Goal: Information Seeking & Learning: Compare options

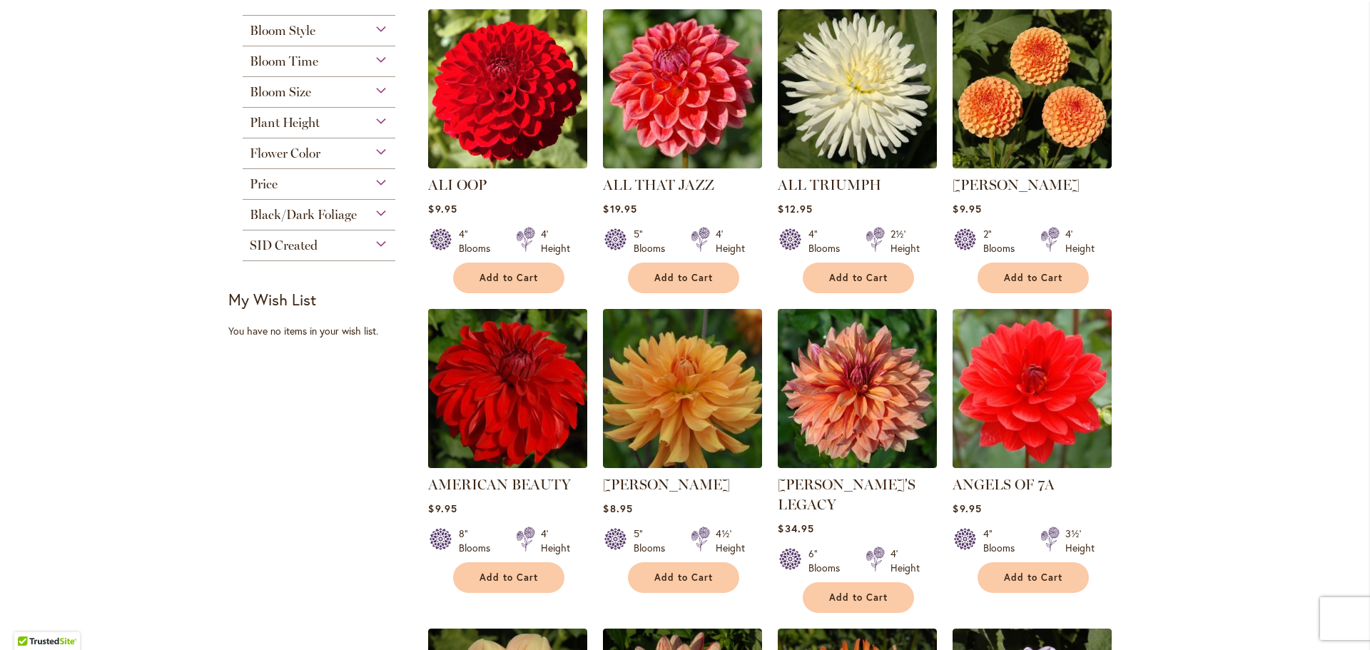
scroll to position [659, 0]
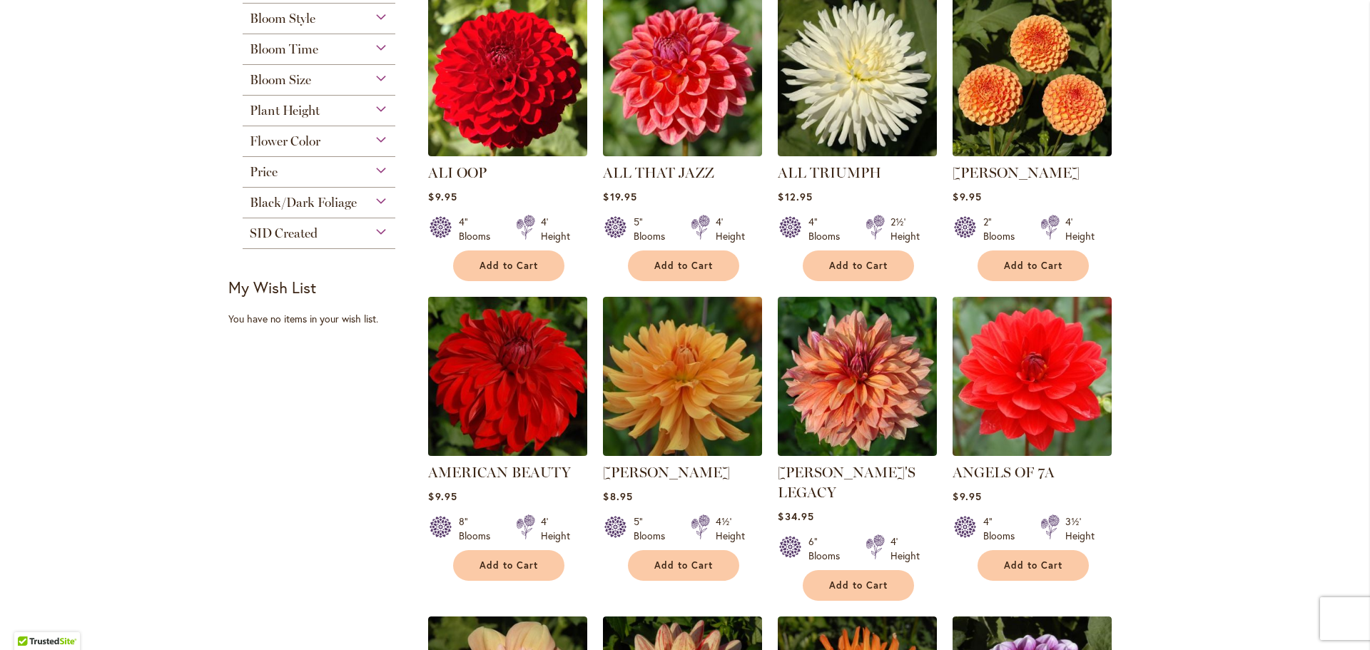
click at [505, 441] on img at bounding box center [508, 376] width 167 height 167
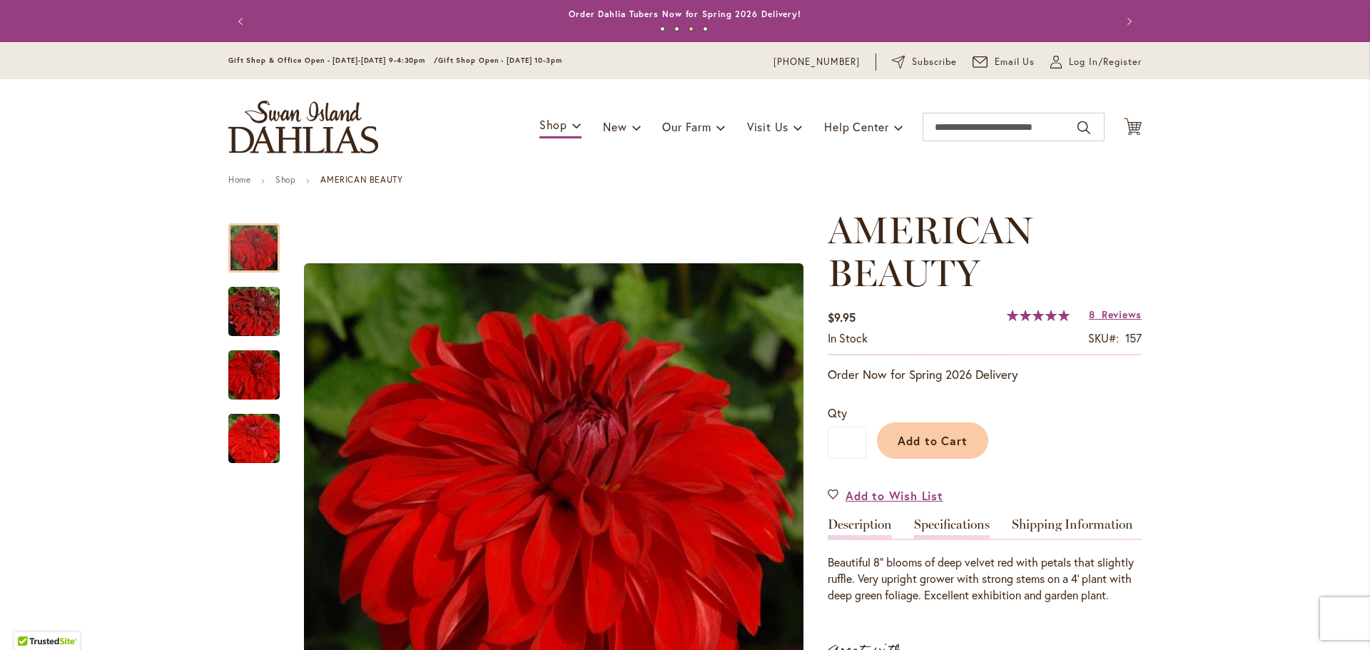
click at [967, 532] on link "Specifications" at bounding box center [952, 528] width 76 height 21
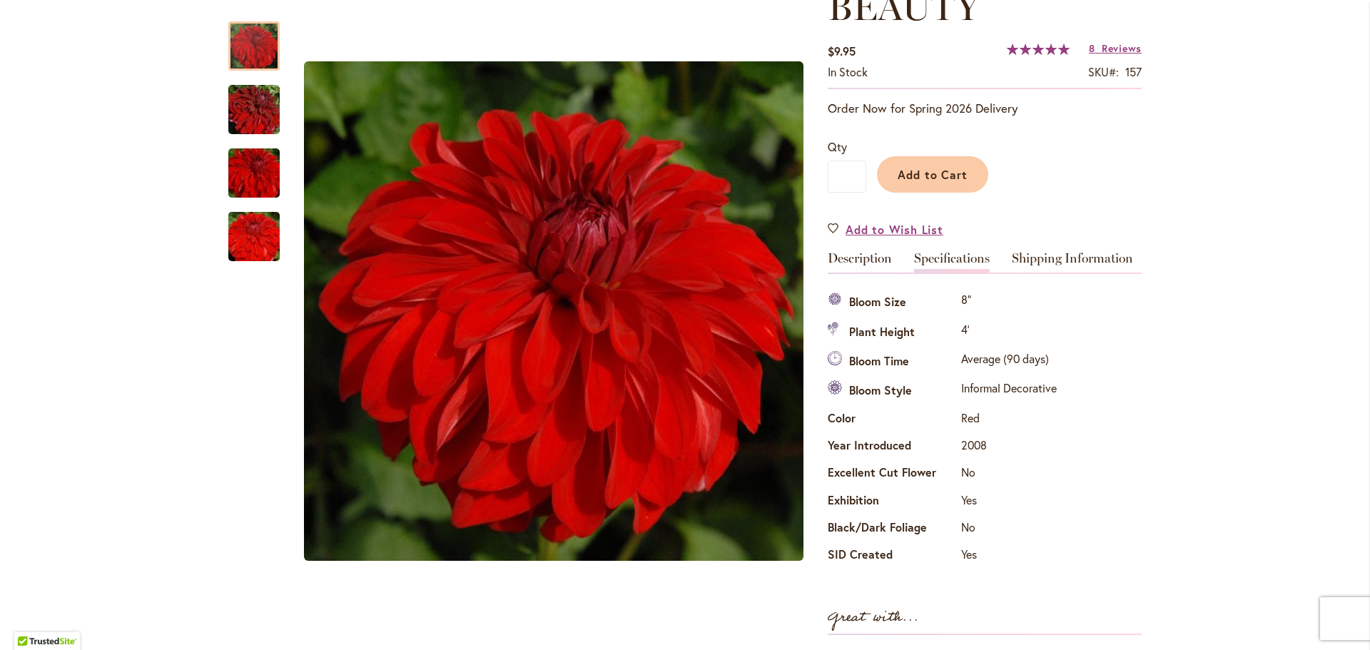
scroll to position [233, 0]
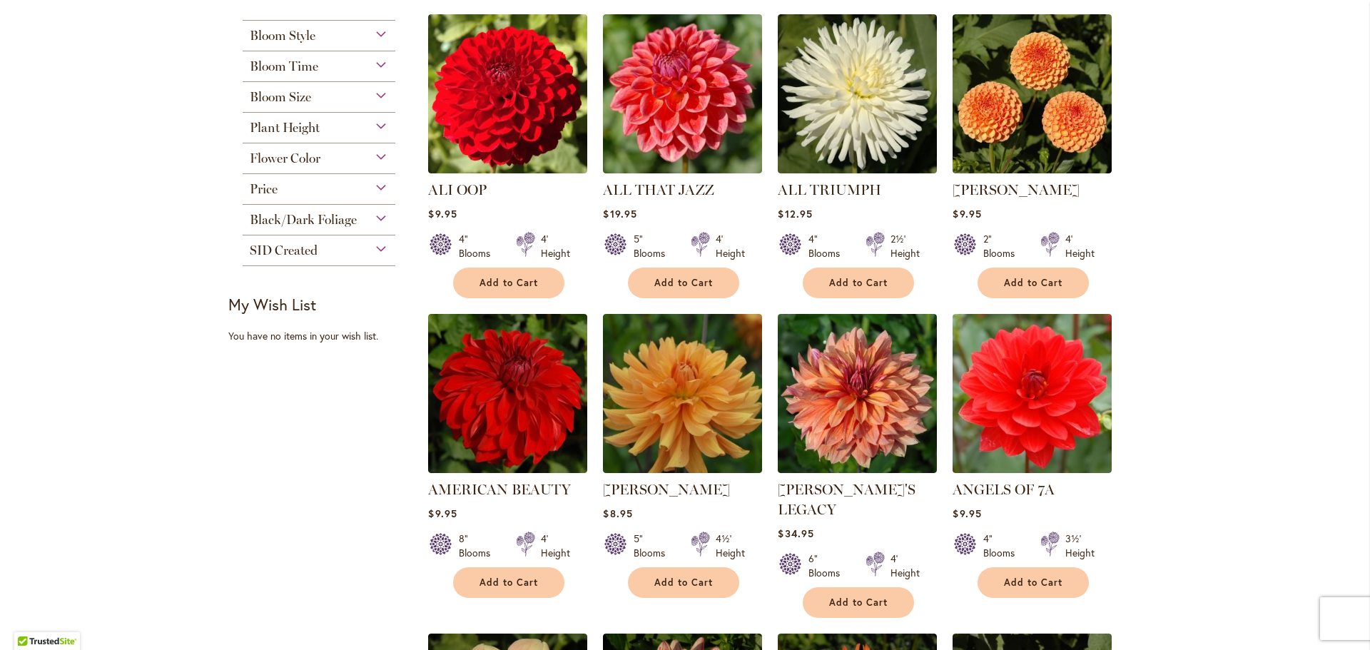
scroll to position [642, 0]
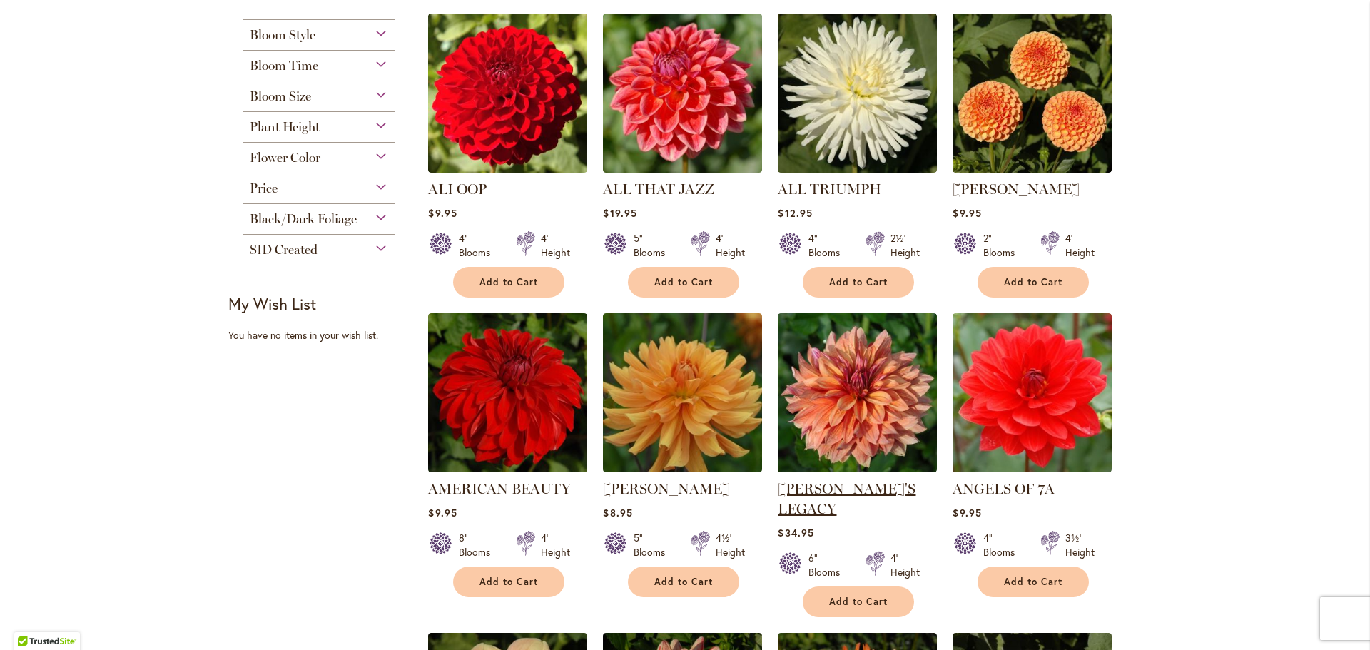
click at [848, 493] on link "[PERSON_NAME]'S LEGACY" at bounding box center [847, 498] width 138 height 37
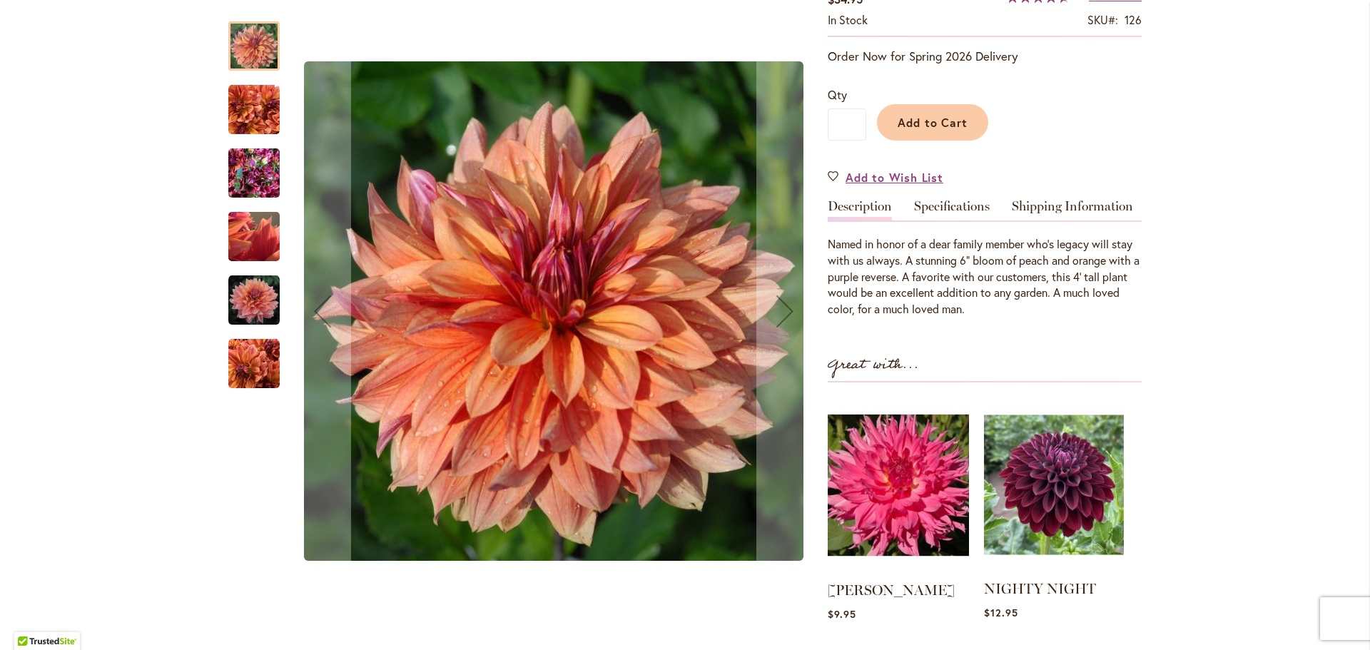
scroll to position [285, 0]
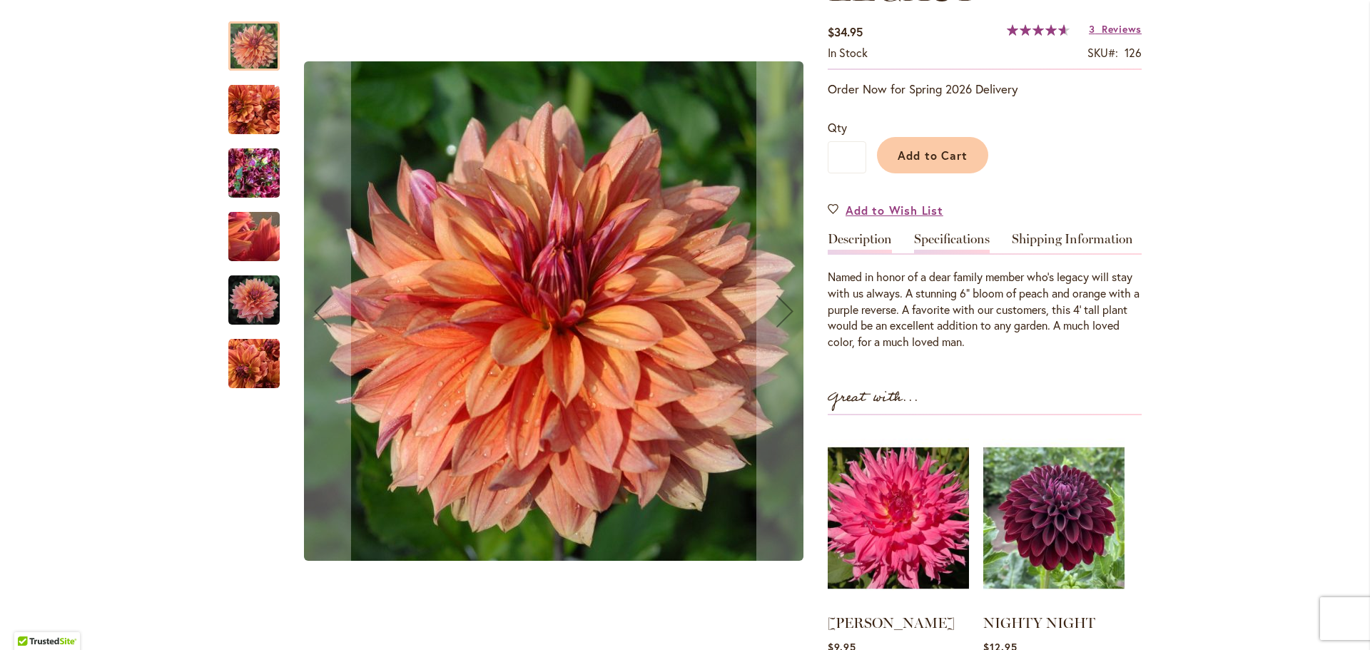
click at [968, 233] on link "Specifications" at bounding box center [952, 243] width 76 height 21
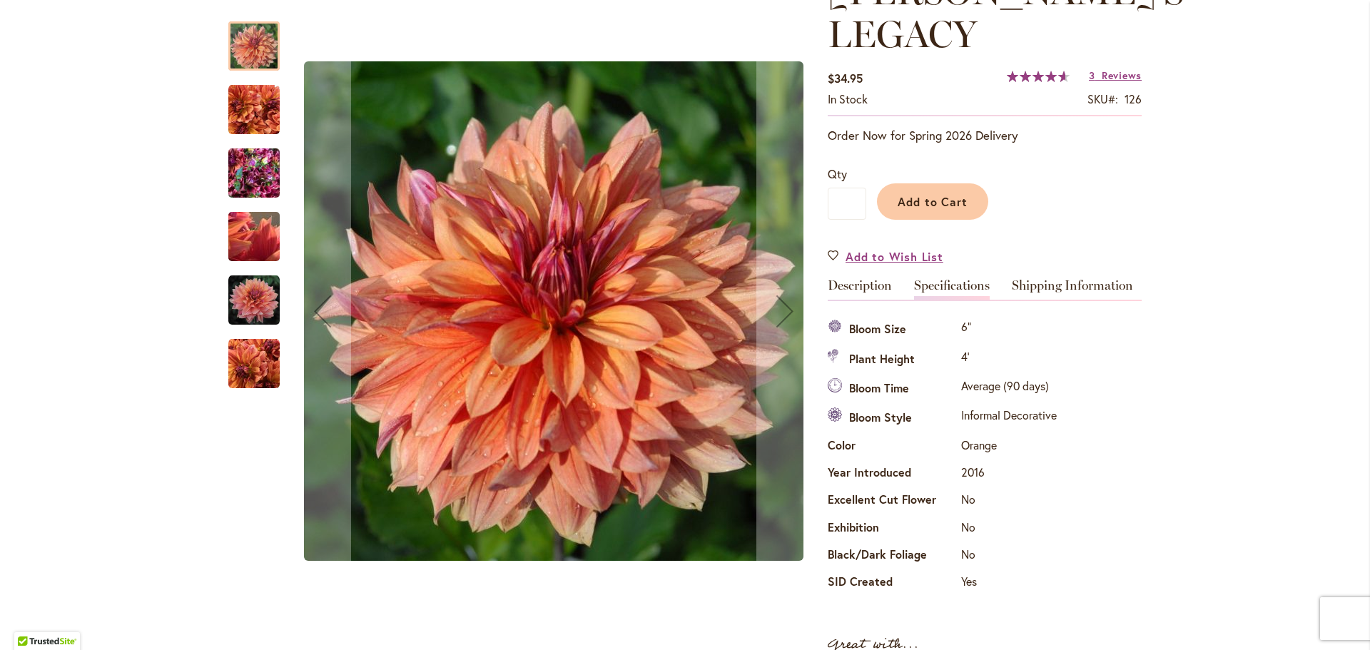
scroll to position [214, 0]
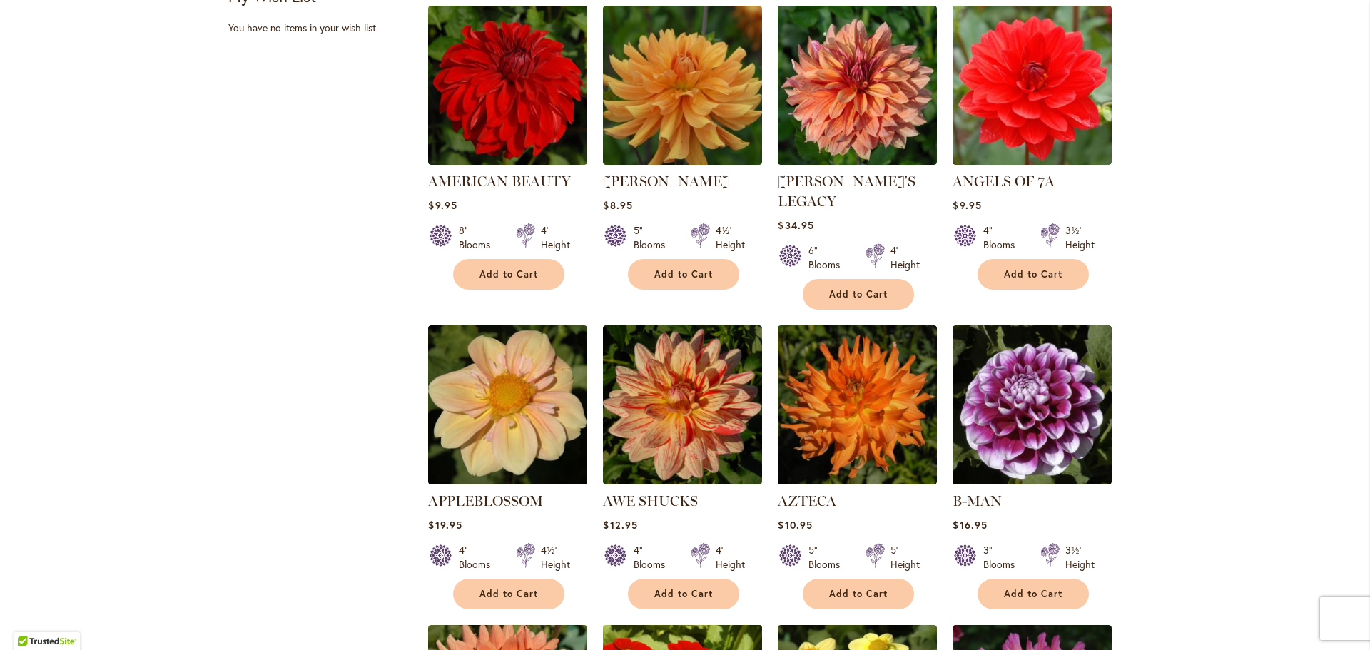
scroll to position [944, 0]
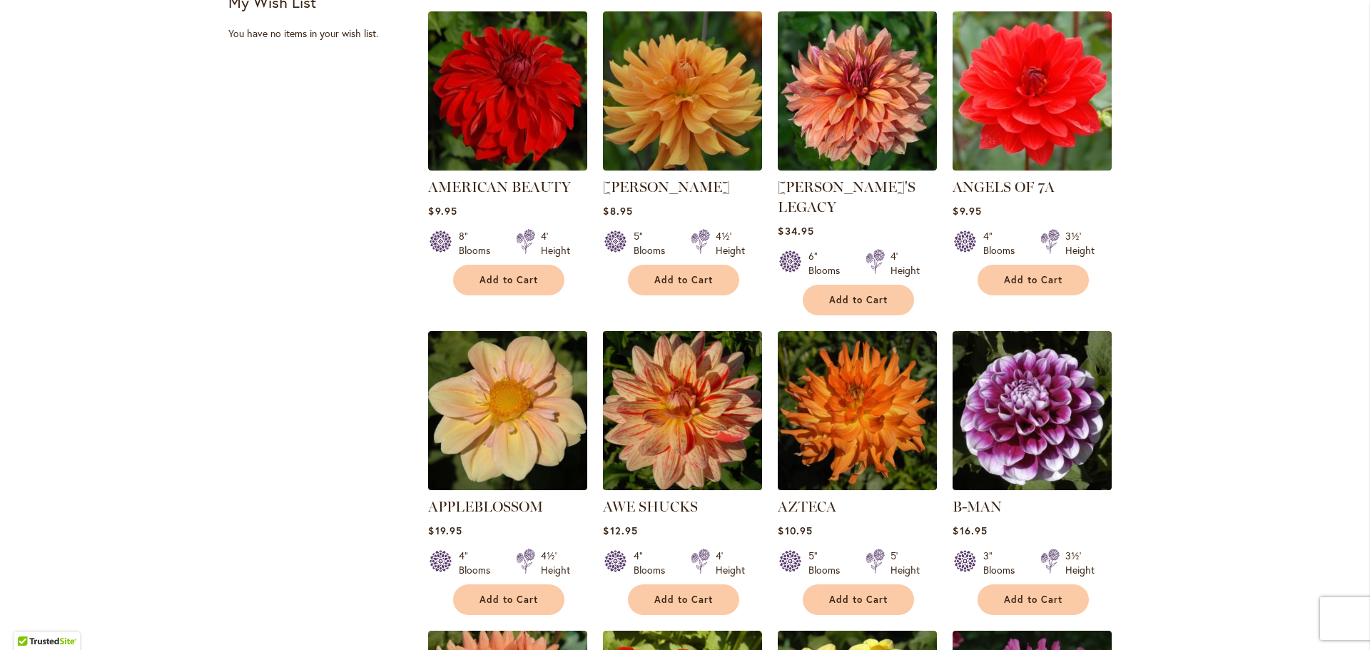
click at [691, 432] on img at bounding box center [682, 411] width 167 height 167
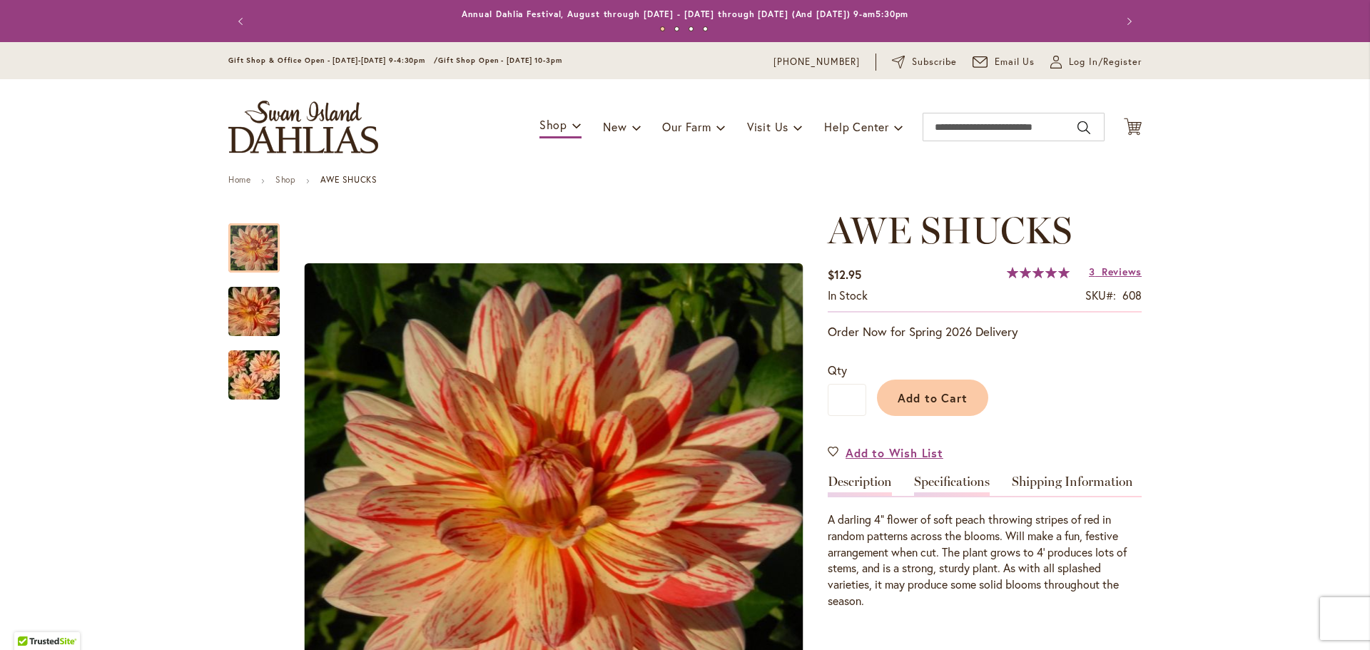
click at [948, 483] on link "Specifications" at bounding box center [952, 485] width 76 height 21
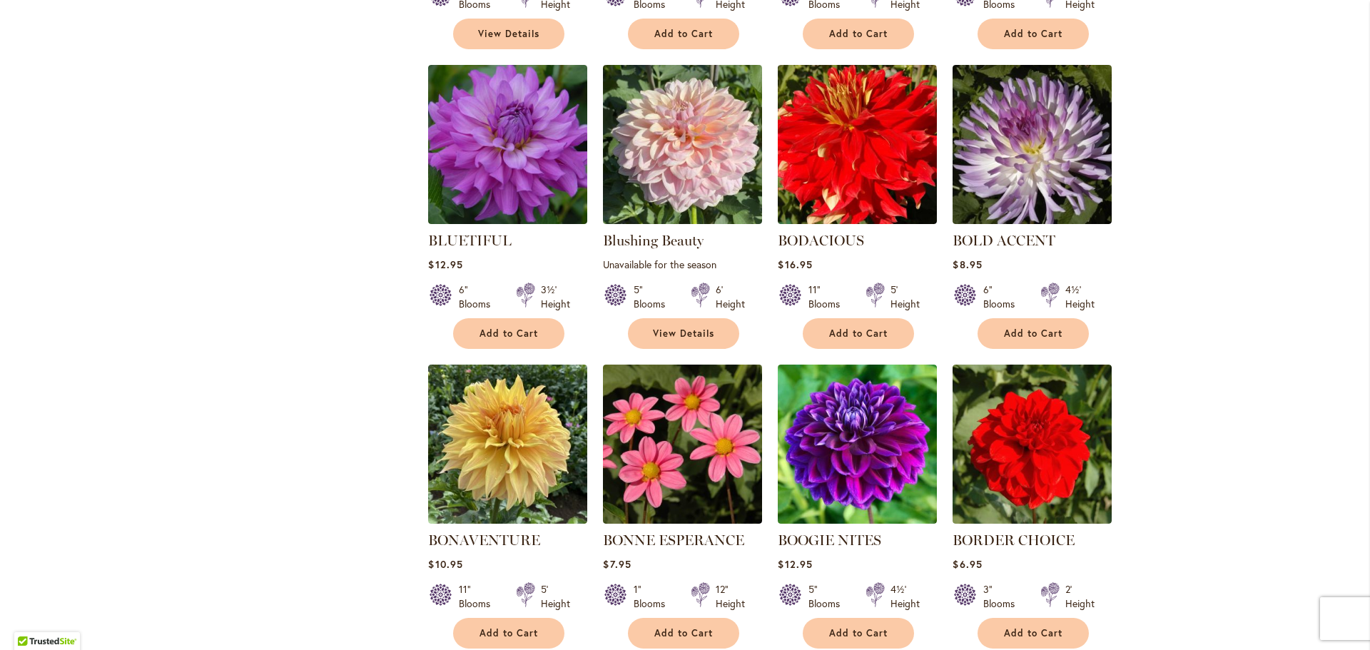
scroll to position [3354, 0]
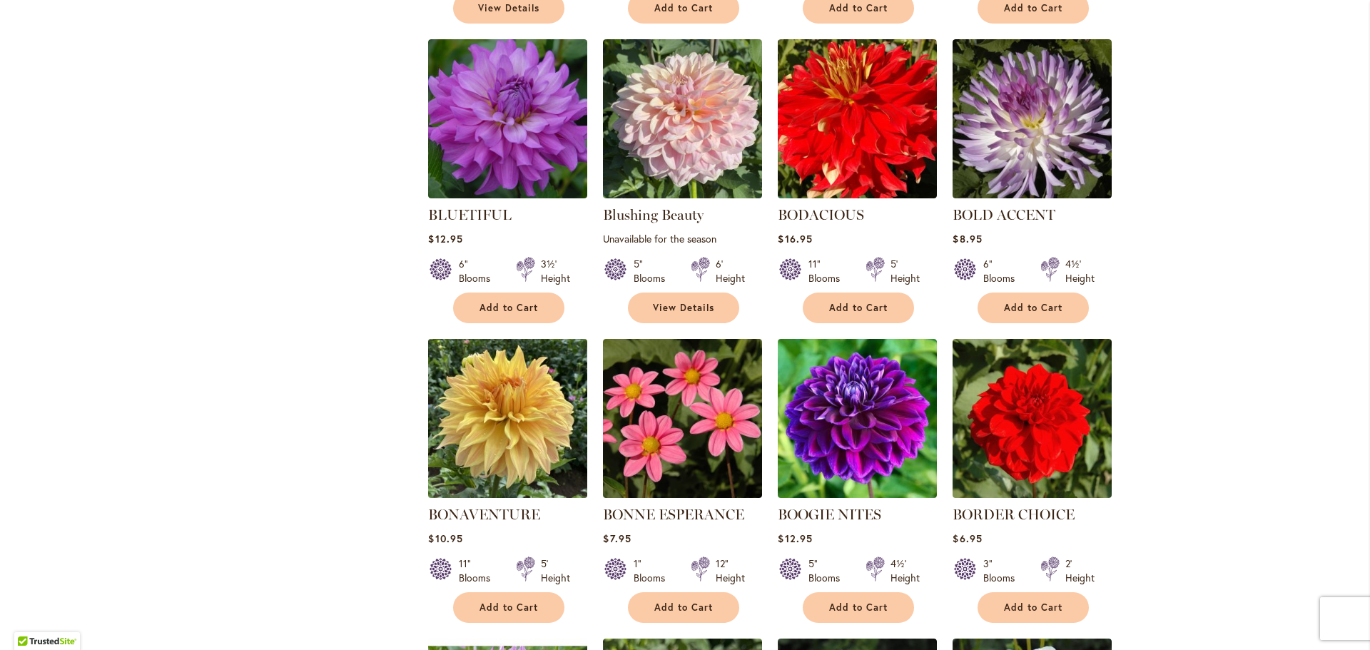
click at [510, 396] on img at bounding box center [508, 418] width 167 height 167
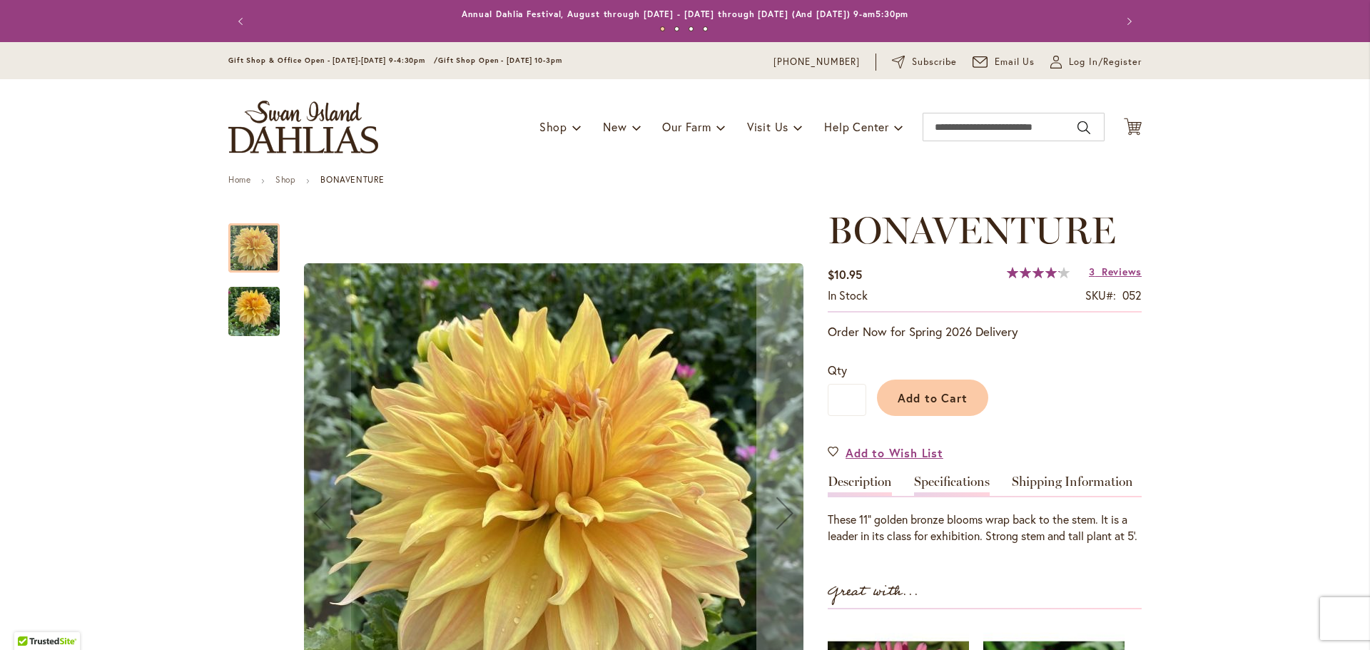
click at [951, 487] on link "Specifications" at bounding box center [952, 485] width 76 height 21
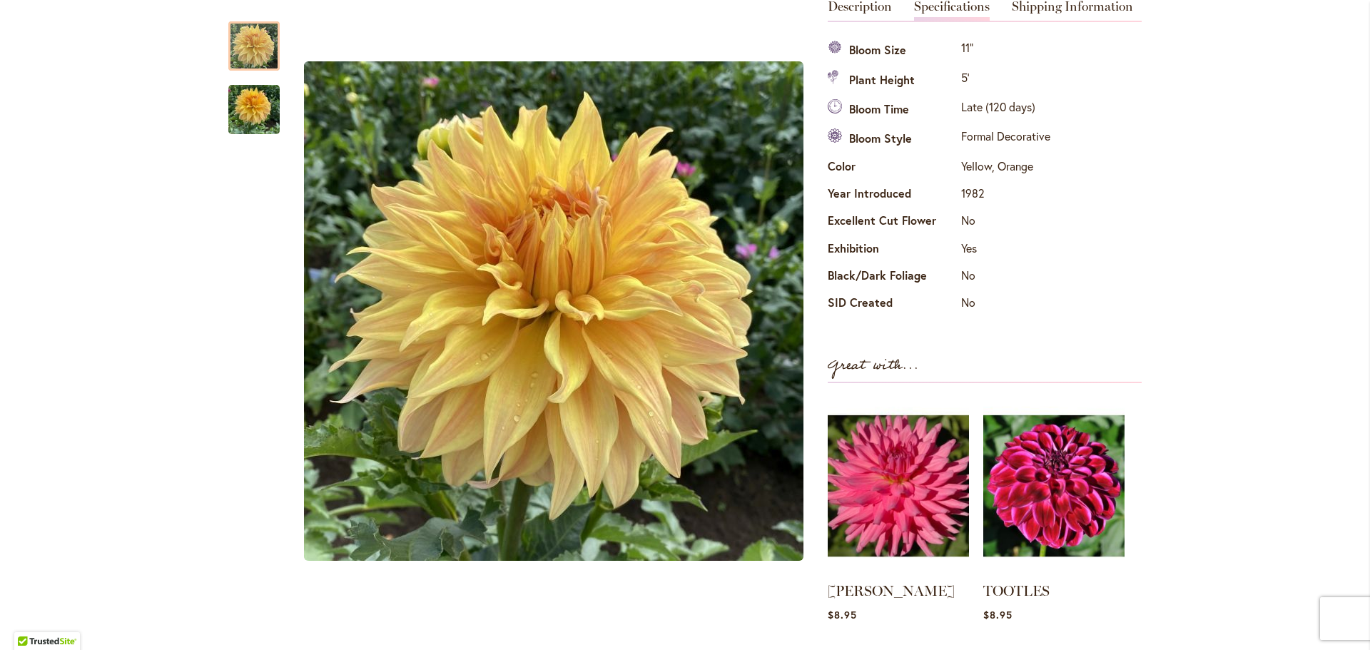
scroll to position [404, 0]
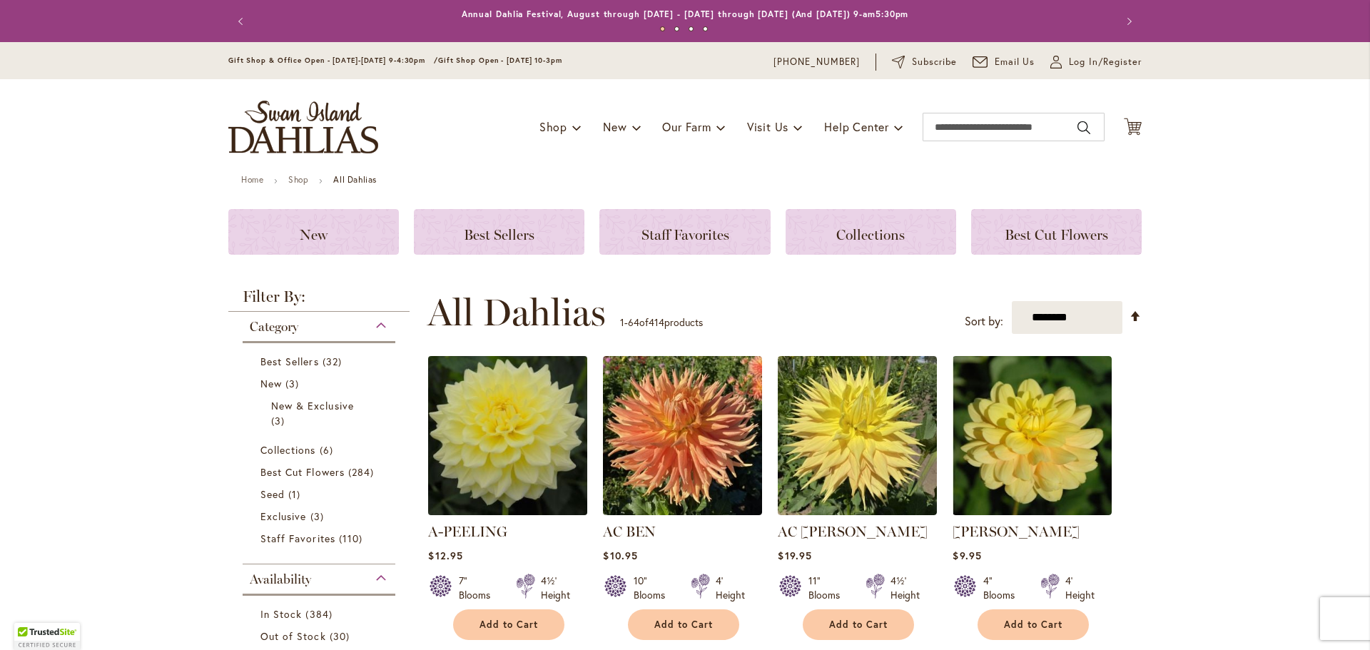
click at [476, 509] on img at bounding box center [508, 436] width 167 height 167
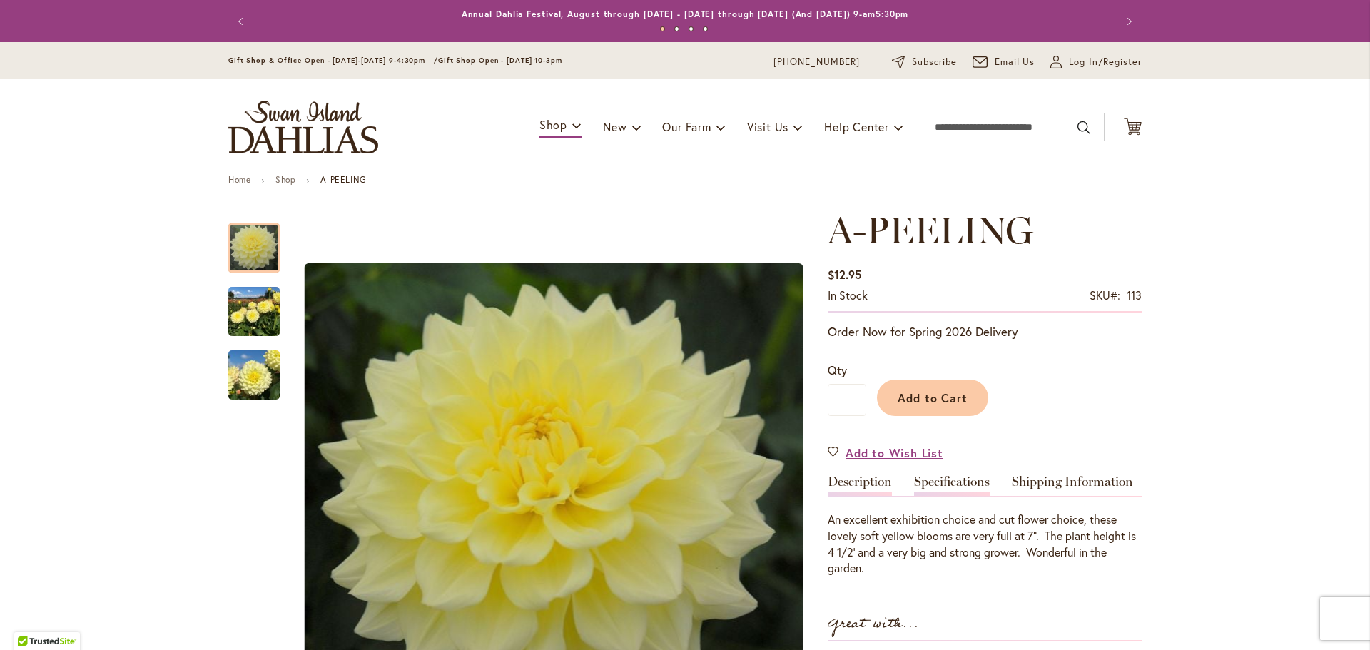
click at [955, 490] on link "Specifications" at bounding box center [952, 485] width 76 height 21
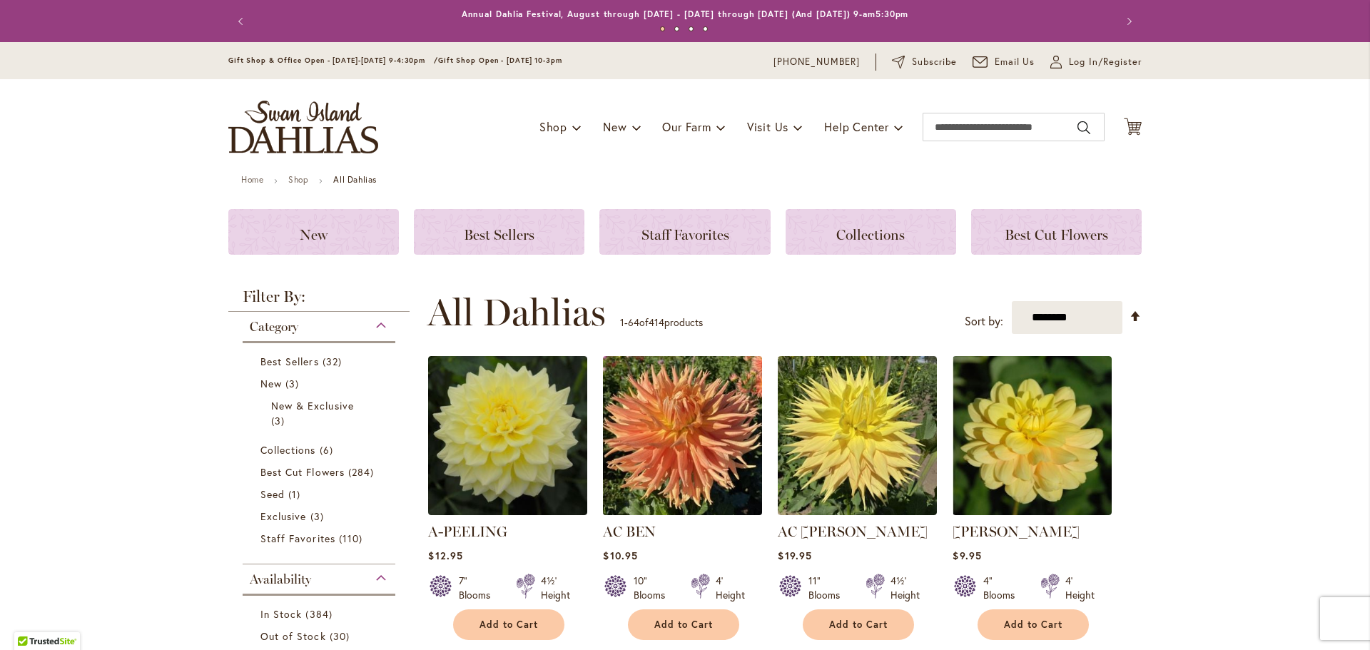
click at [702, 477] on img at bounding box center [682, 436] width 167 height 167
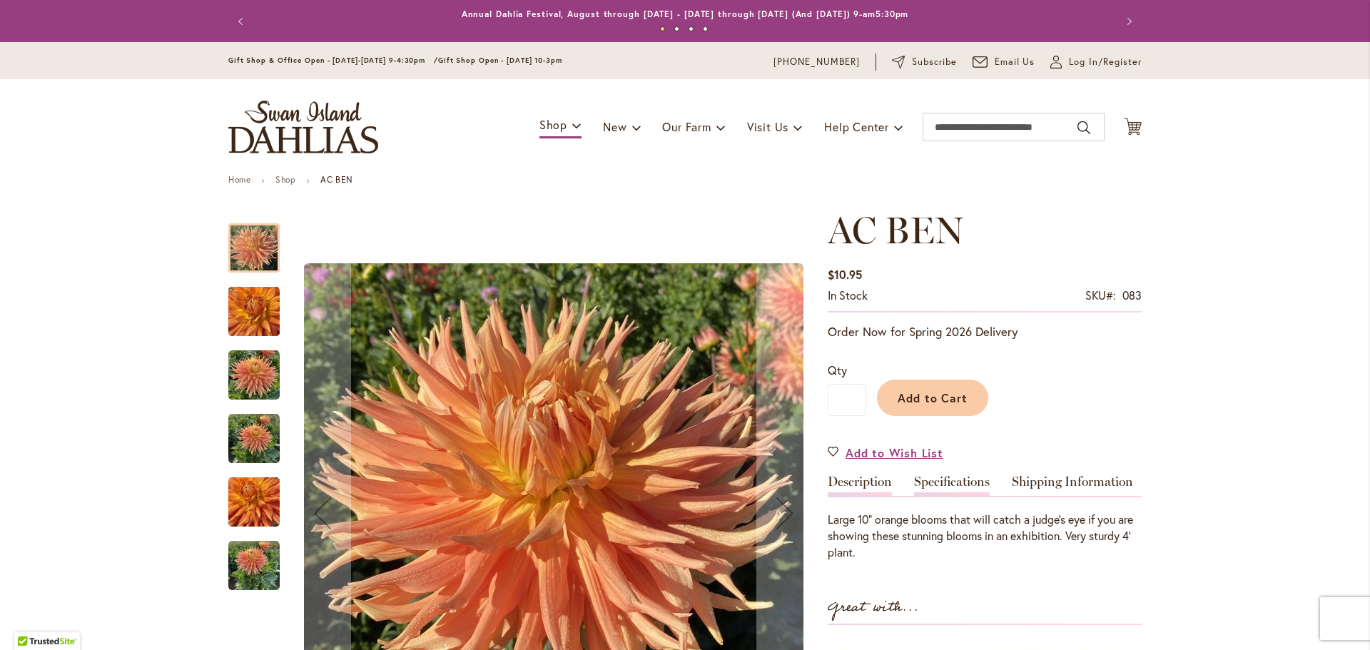
click at [955, 482] on link "Specifications" at bounding box center [952, 485] width 76 height 21
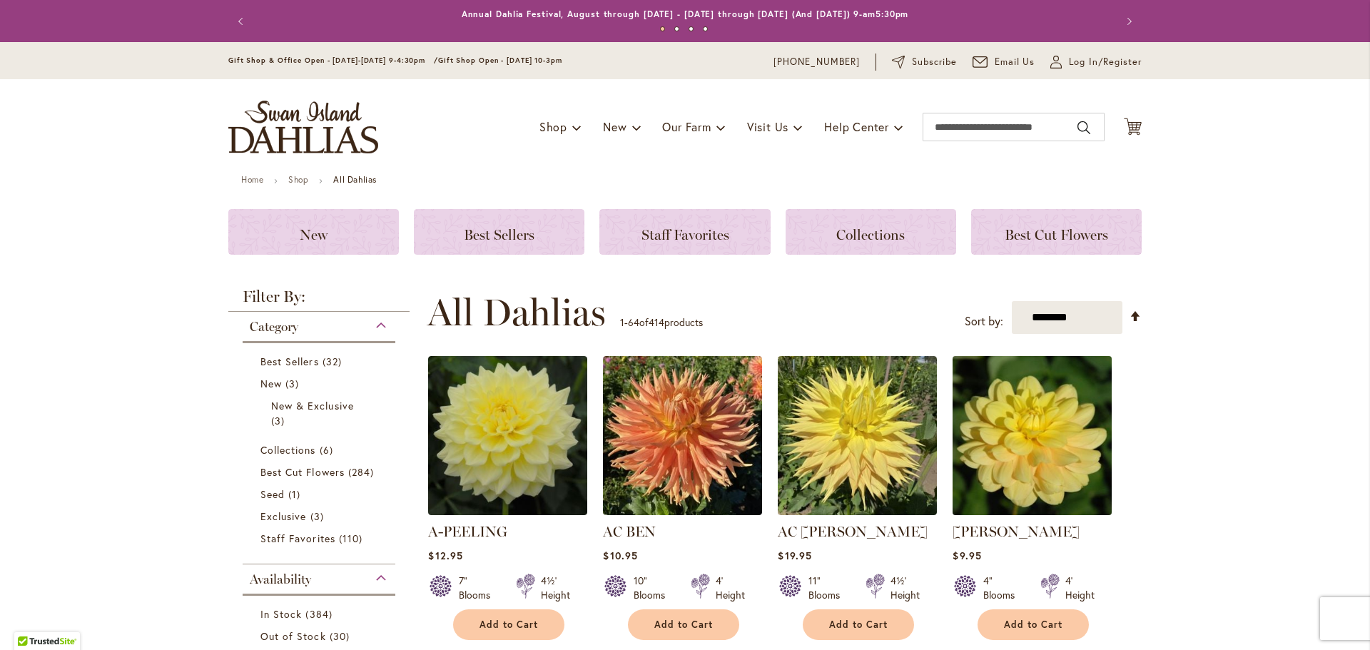
click at [1054, 485] on img at bounding box center [1032, 436] width 167 height 167
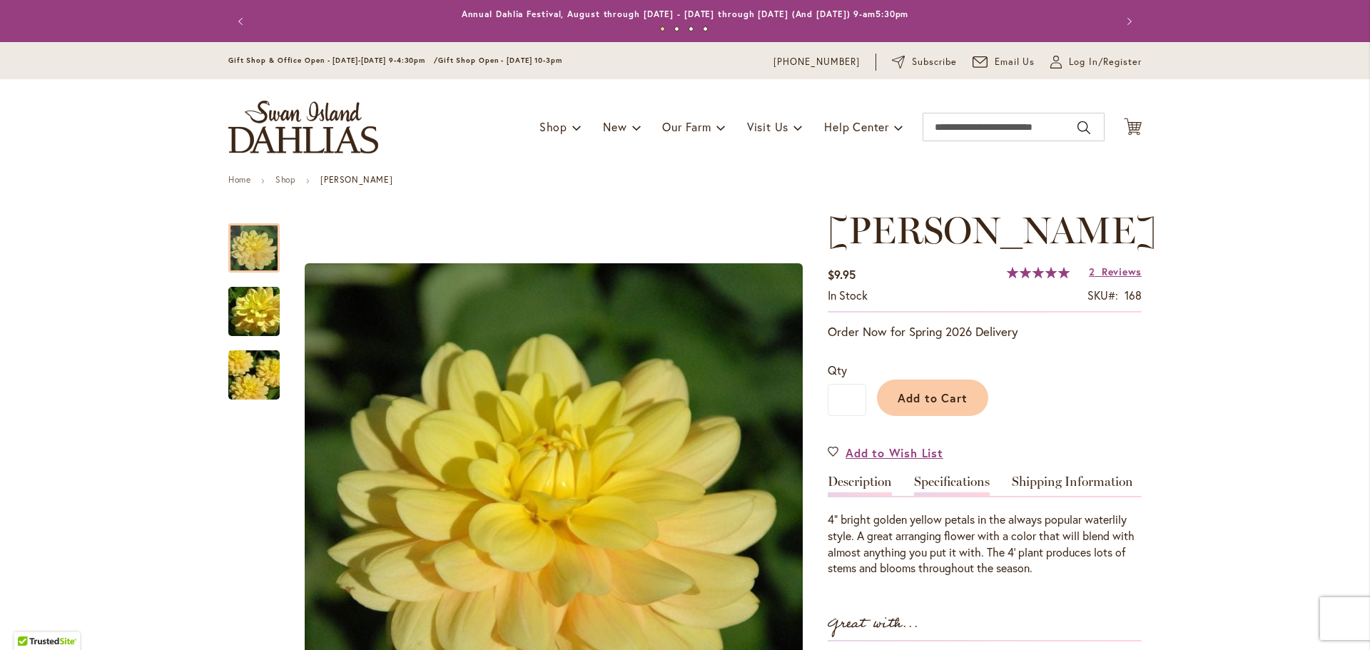
click at [959, 489] on link "Specifications" at bounding box center [952, 485] width 76 height 21
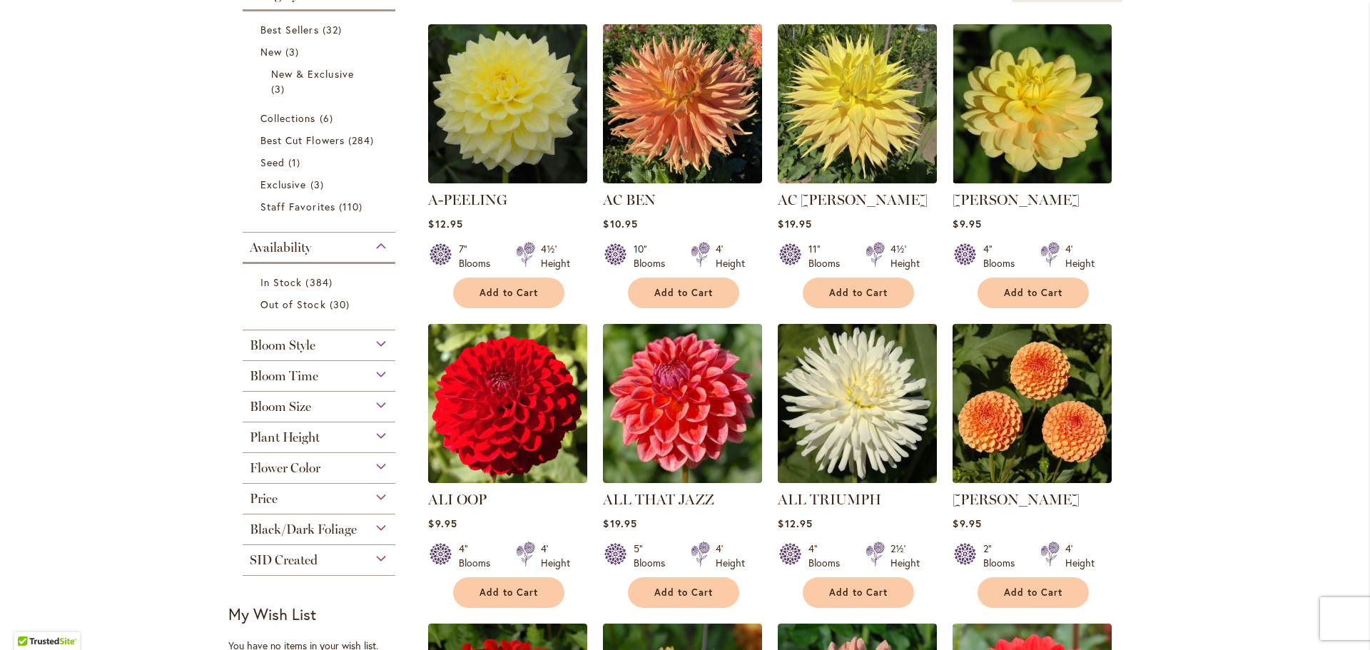
scroll to position [357, 0]
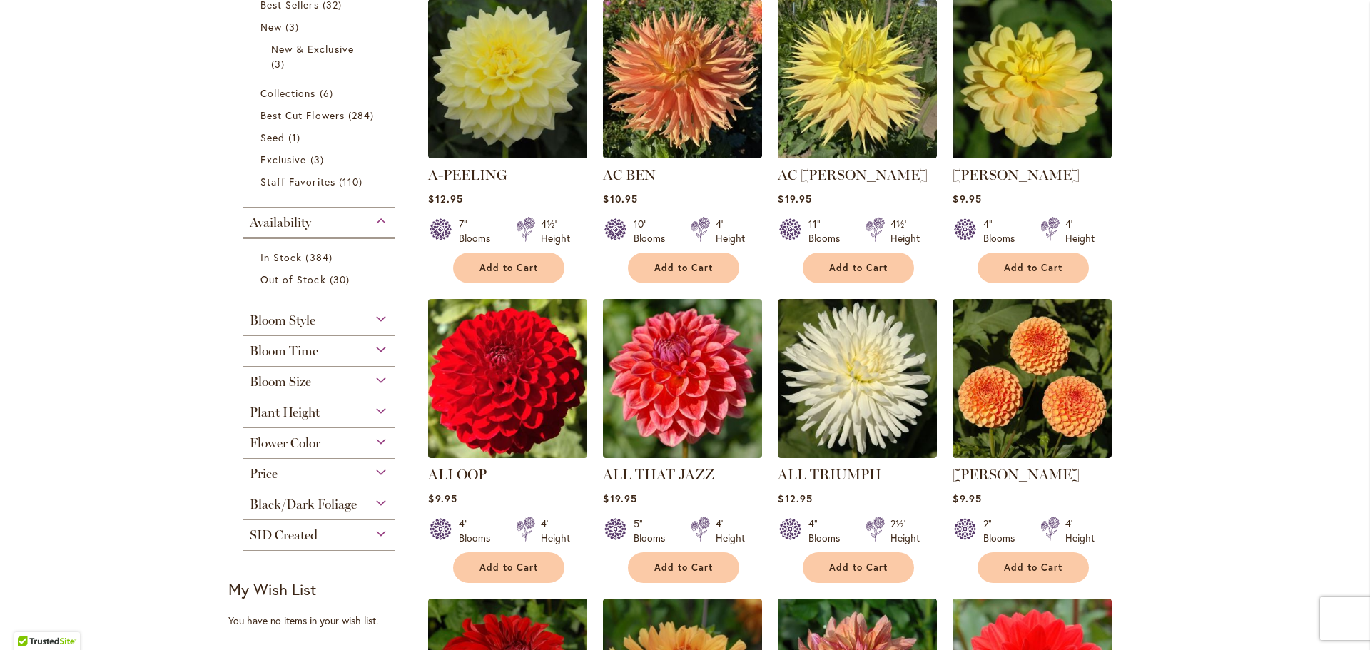
click at [498, 384] on img at bounding box center [508, 378] width 167 height 167
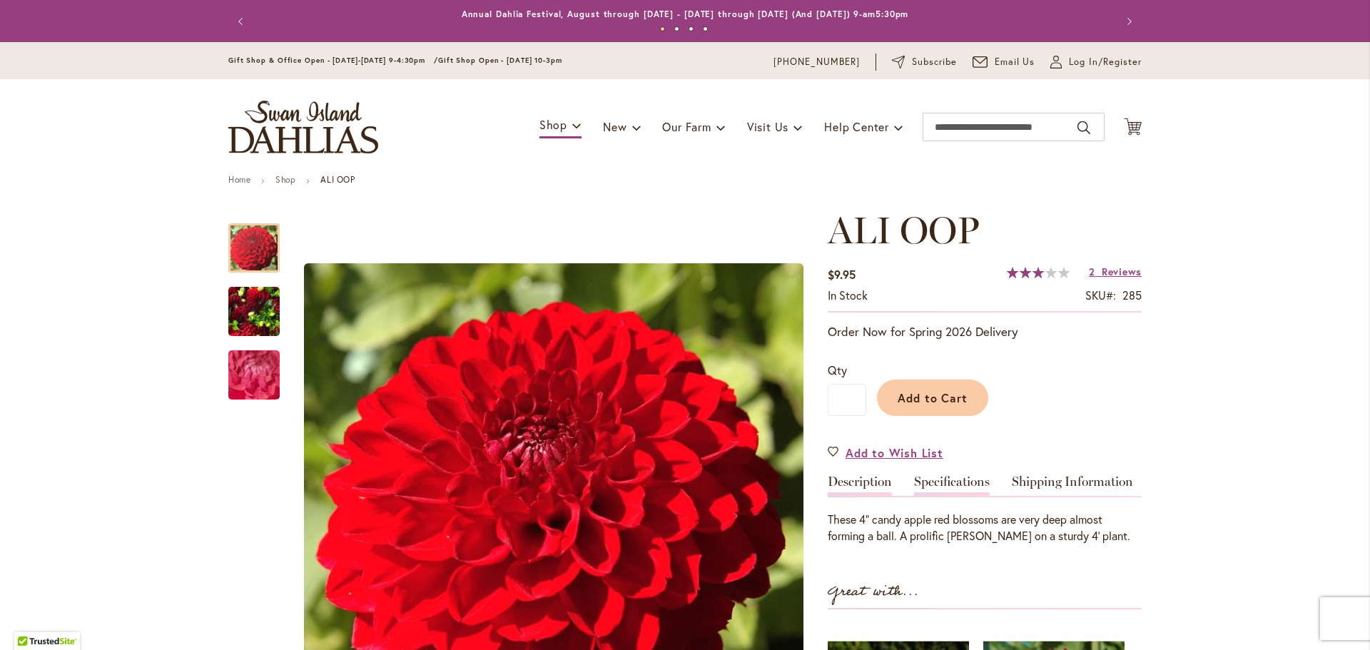
click at [966, 480] on link "Specifications" at bounding box center [952, 485] width 76 height 21
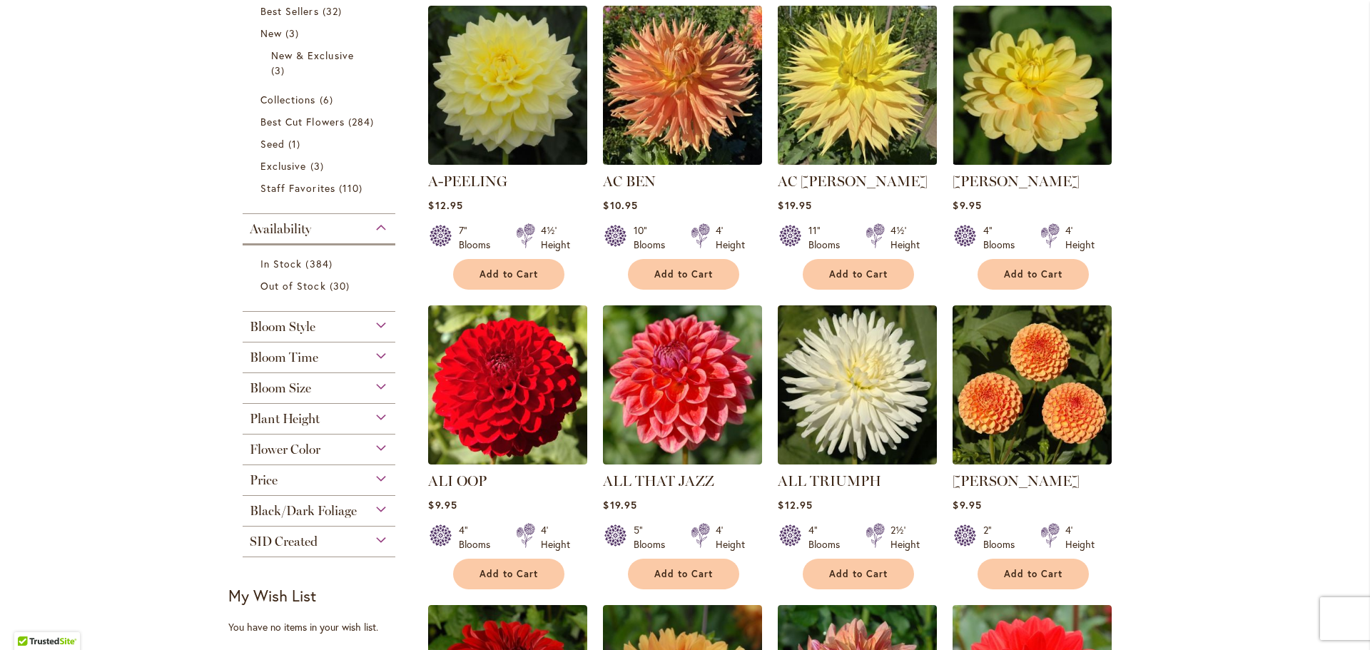
scroll to position [357, 0]
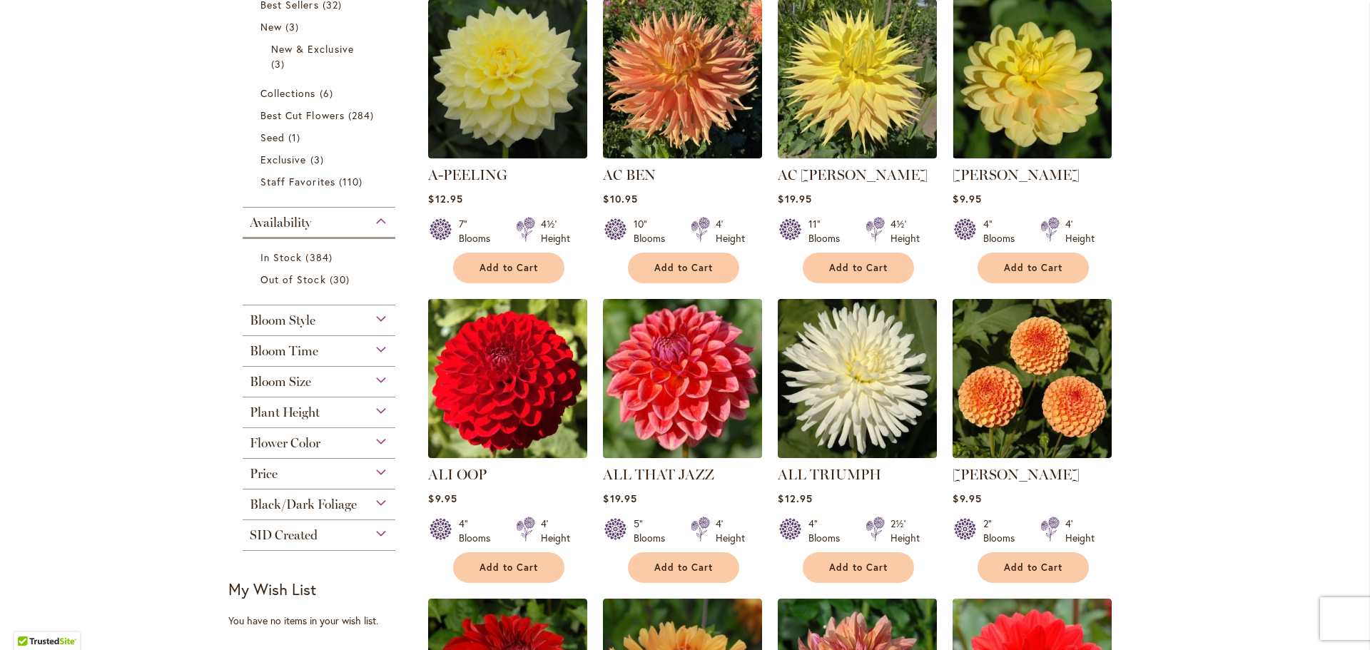
click at [671, 420] on img at bounding box center [682, 378] width 167 height 167
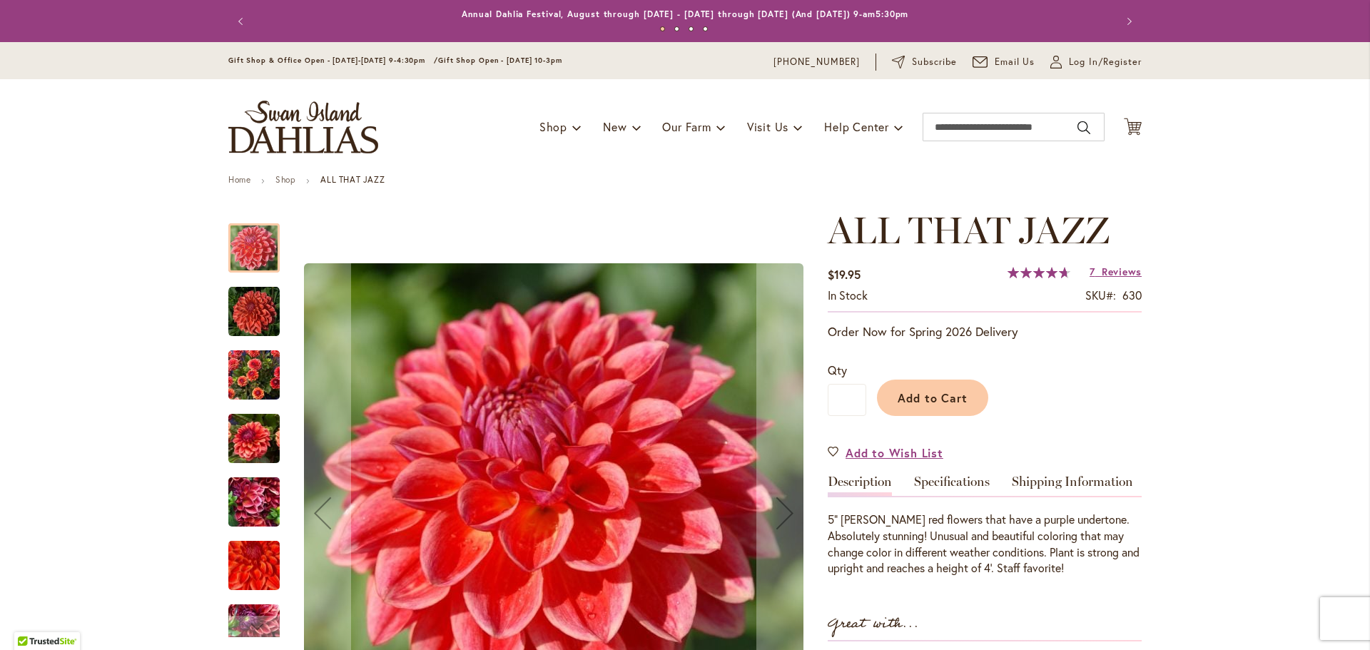
click at [971, 483] on link "Specifications" at bounding box center [952, 485] width 76 height 21
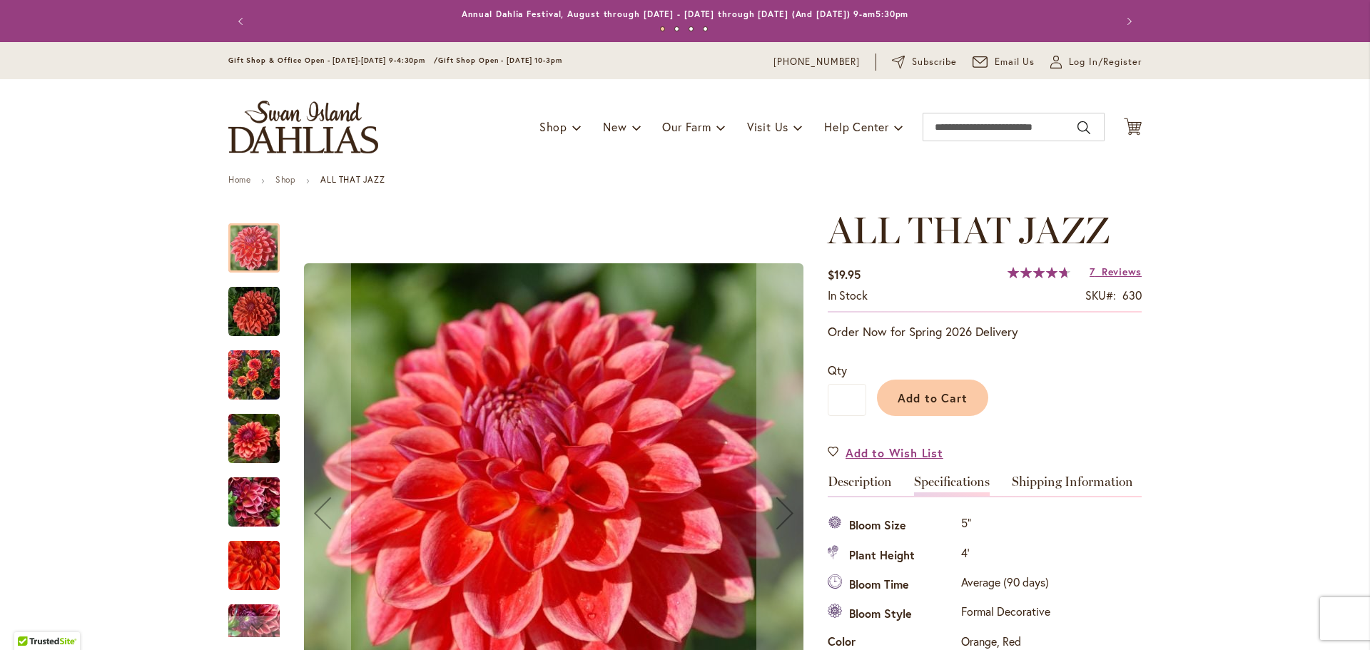
scroll to position [475, 0]
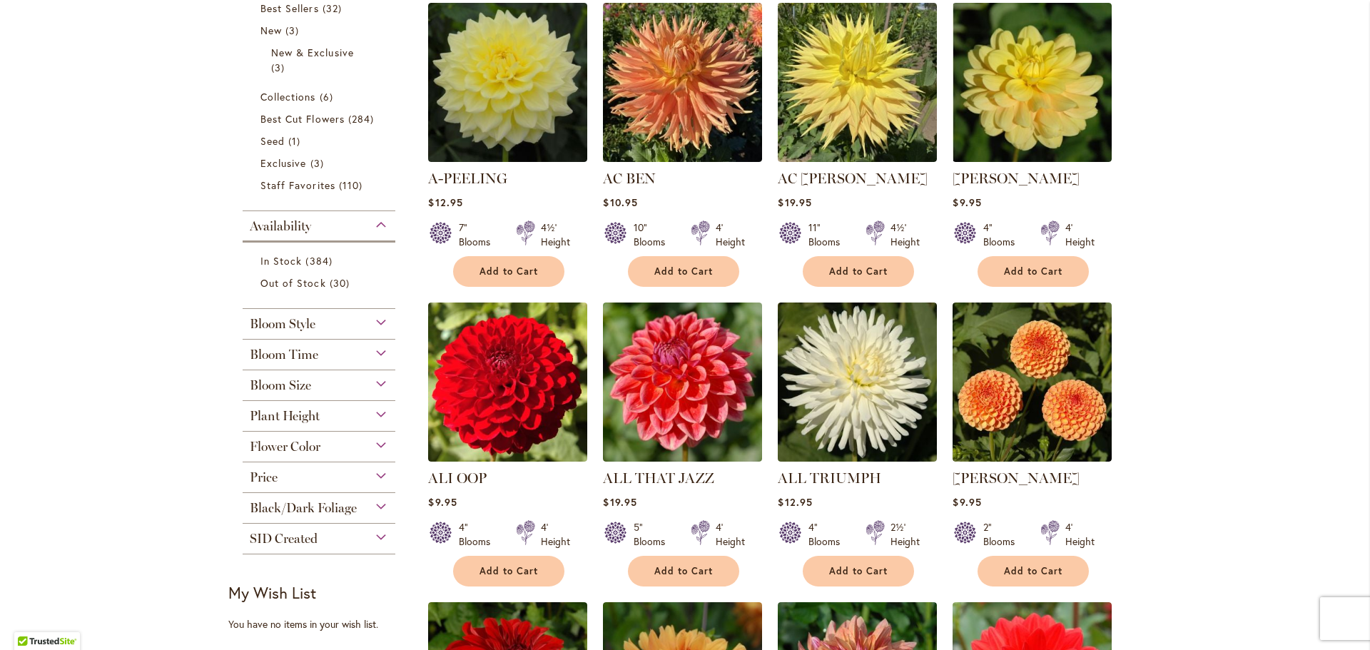
scroll to position [357, 0]
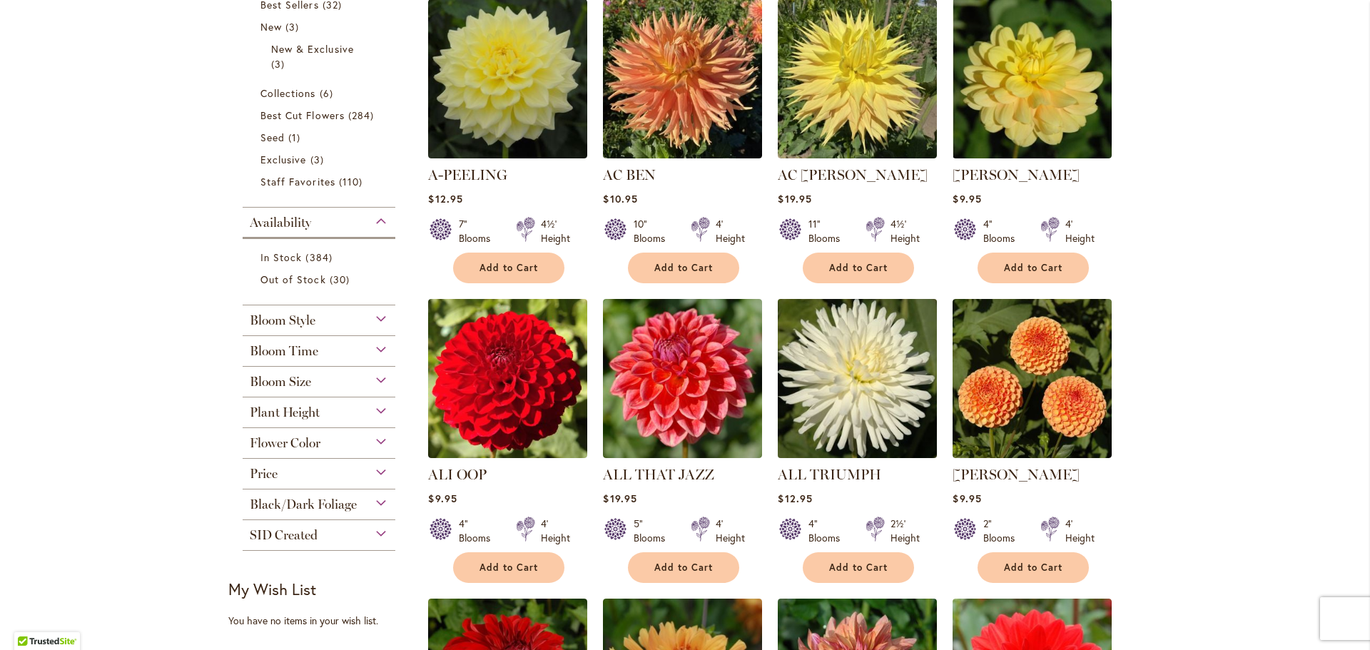
click at [888, 395] on img at bounding box center [857, 378] width 167 height 167
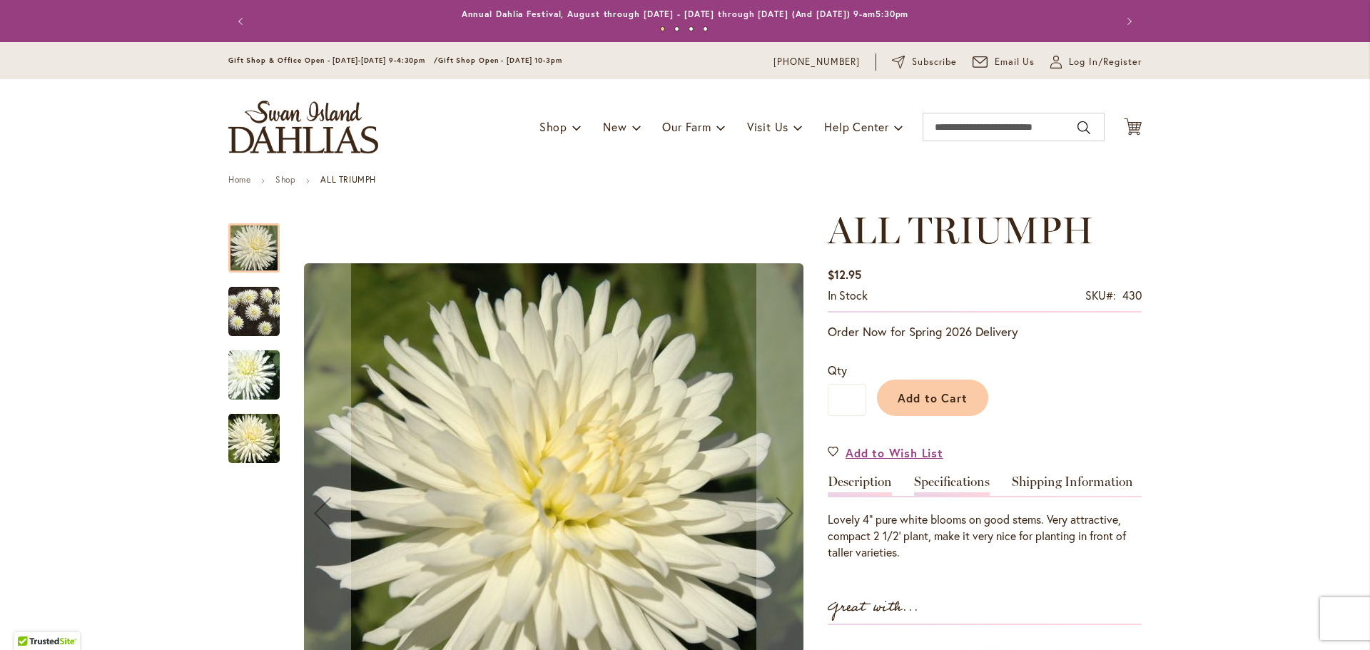
click at [953, 481] on link "Specifications" at bounding box center [952, 485] width 76 height 21
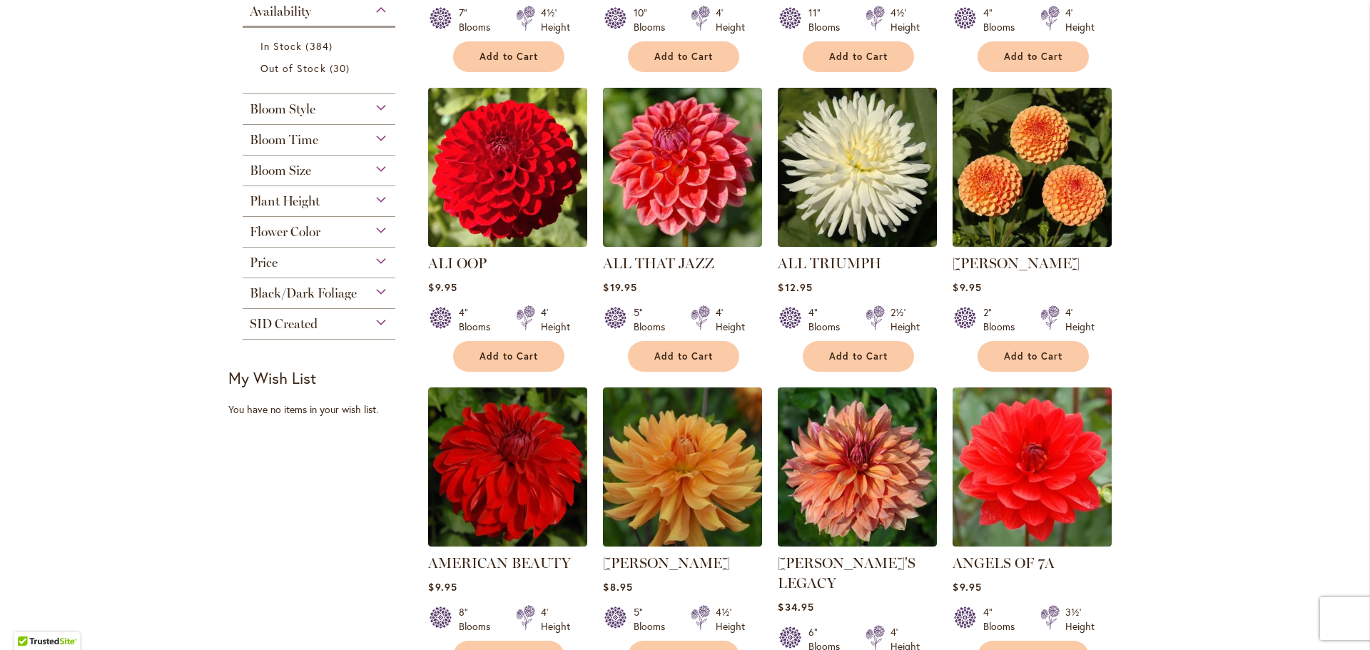
scroll to position [571, 0]
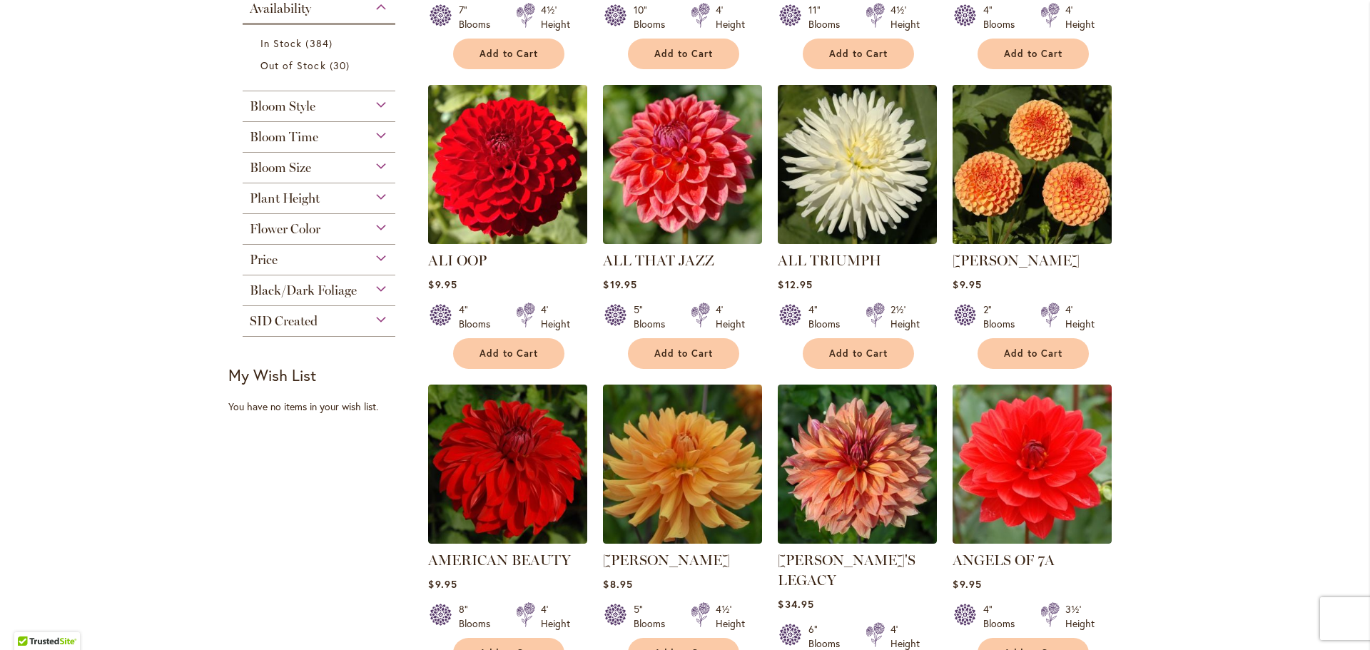
click at [1003, 202] on img at bounding box center [1032, 164] width 167 height 167
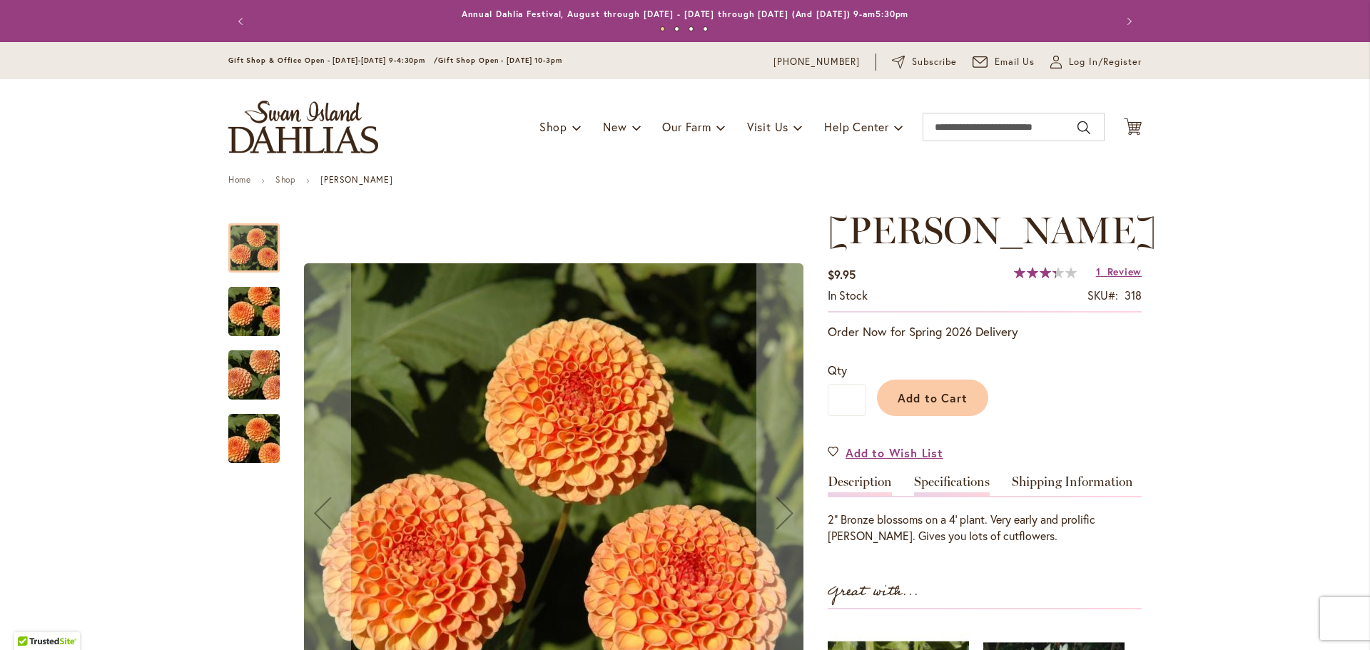
click at [948, 480] on link "Specifications" at bounding box center [952, 485] width 76 height 21
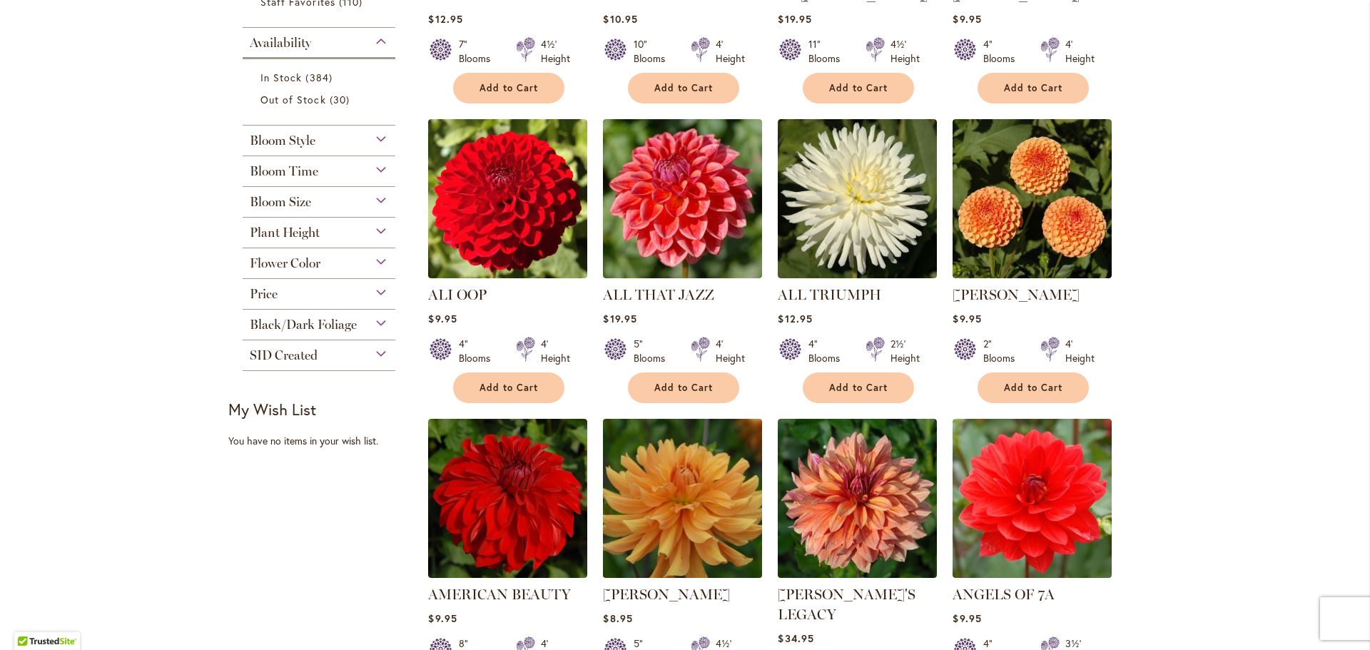
scroll to position [571, 0]
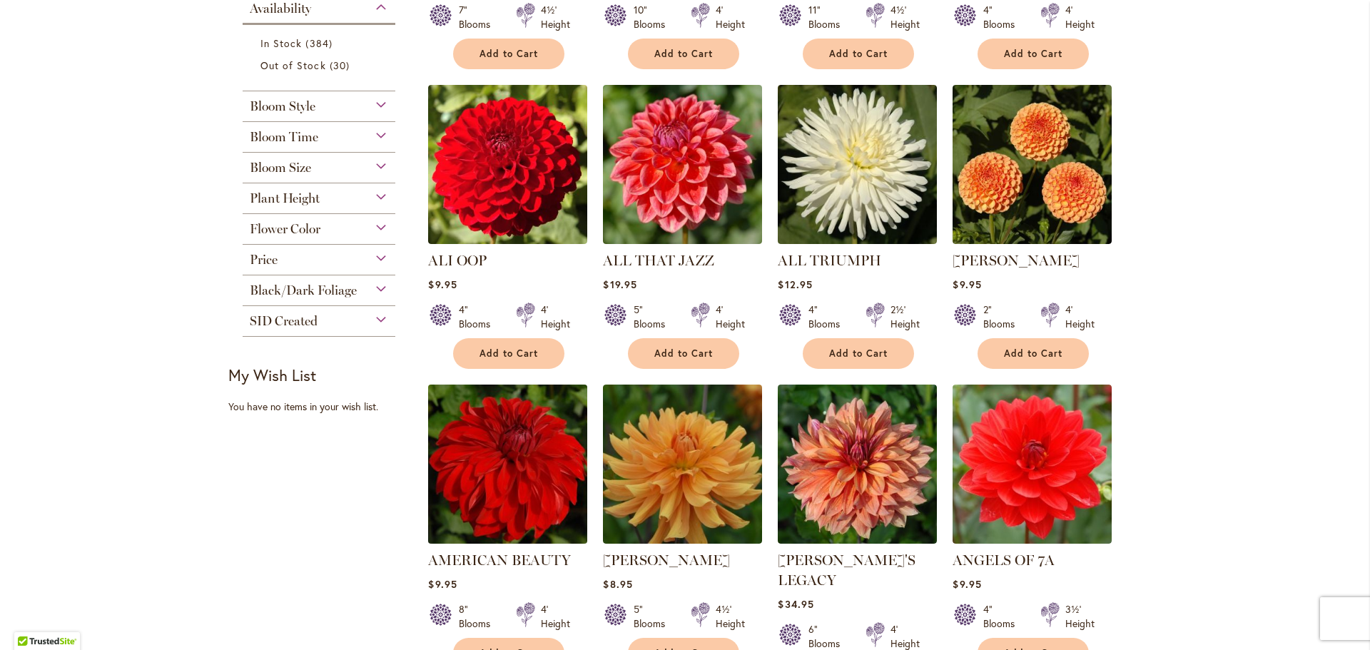
click at [519, 485] on img at bounding box center [508, 464] width 167 height 167
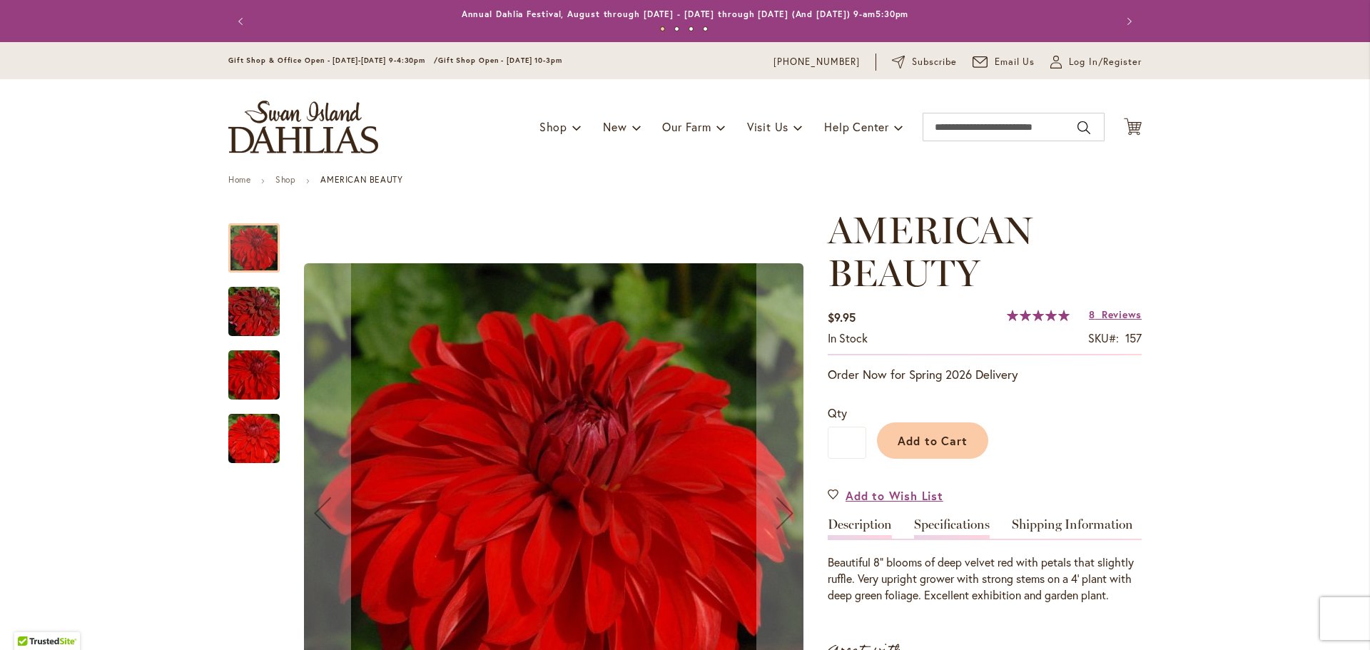
click at [964, 530] on link "Specifications" at bounding box center [952, 528] width 76 height 21
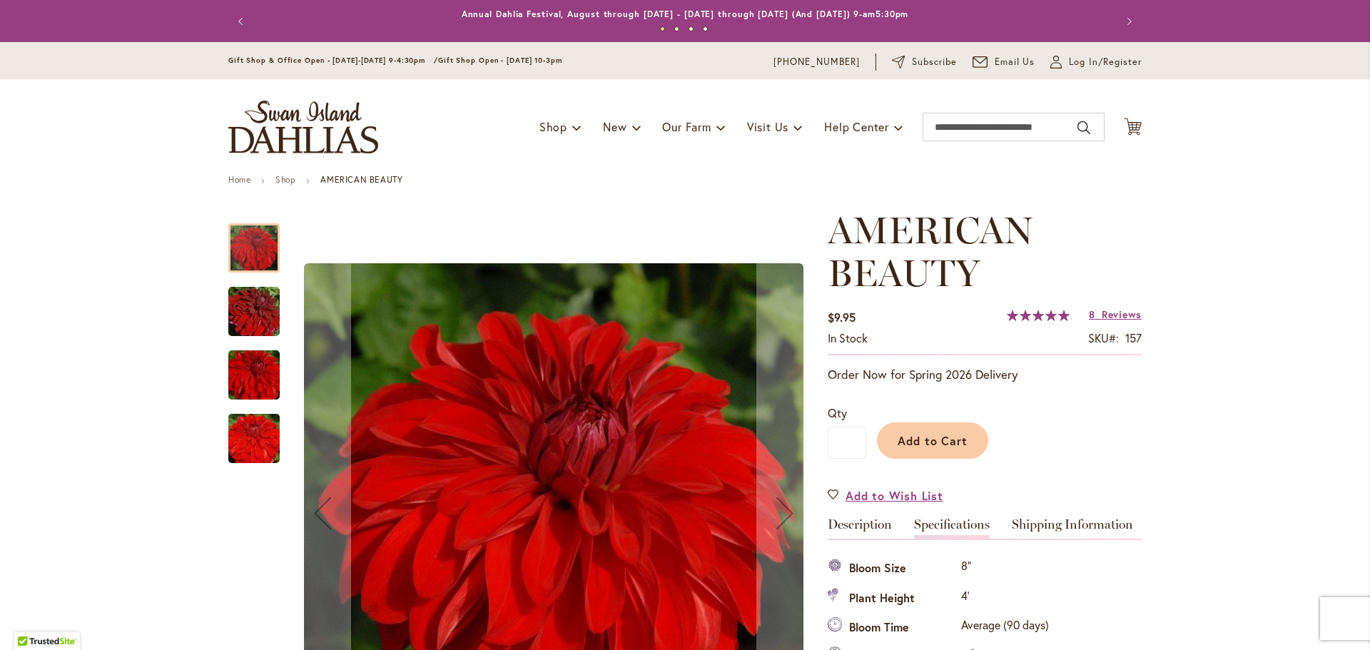
scroll to position [518, 0]
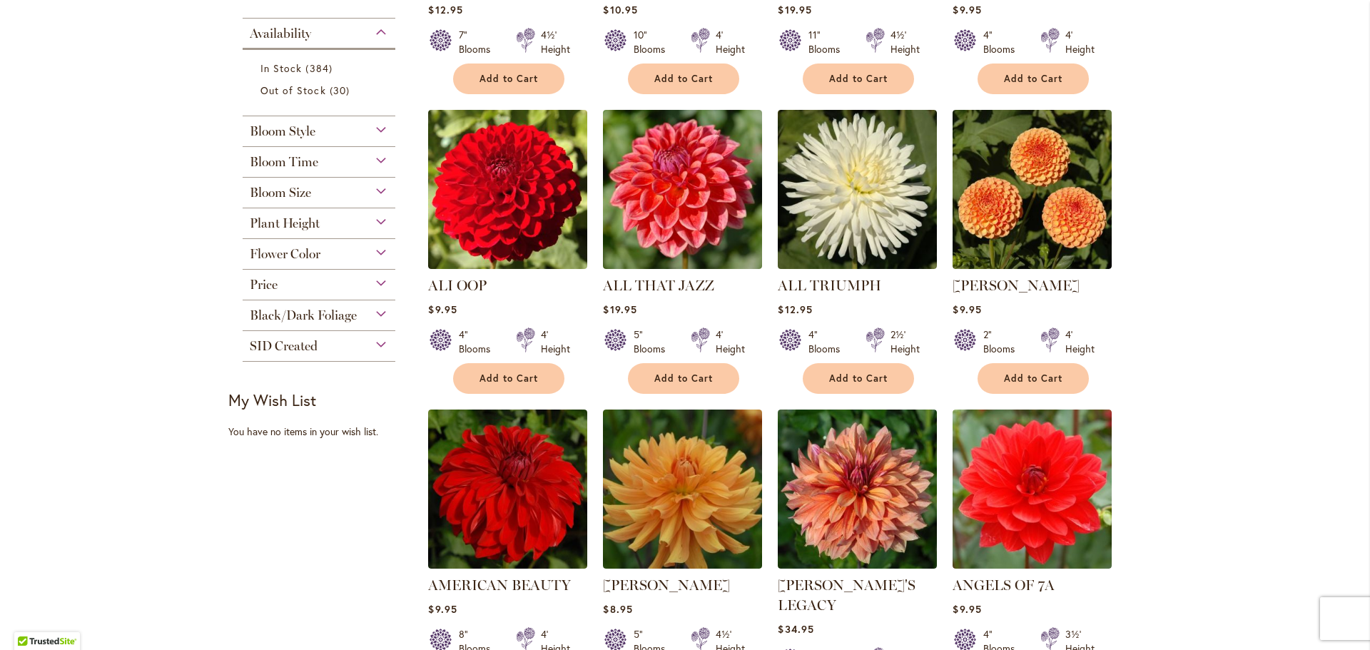
scroll to position [571, 0]
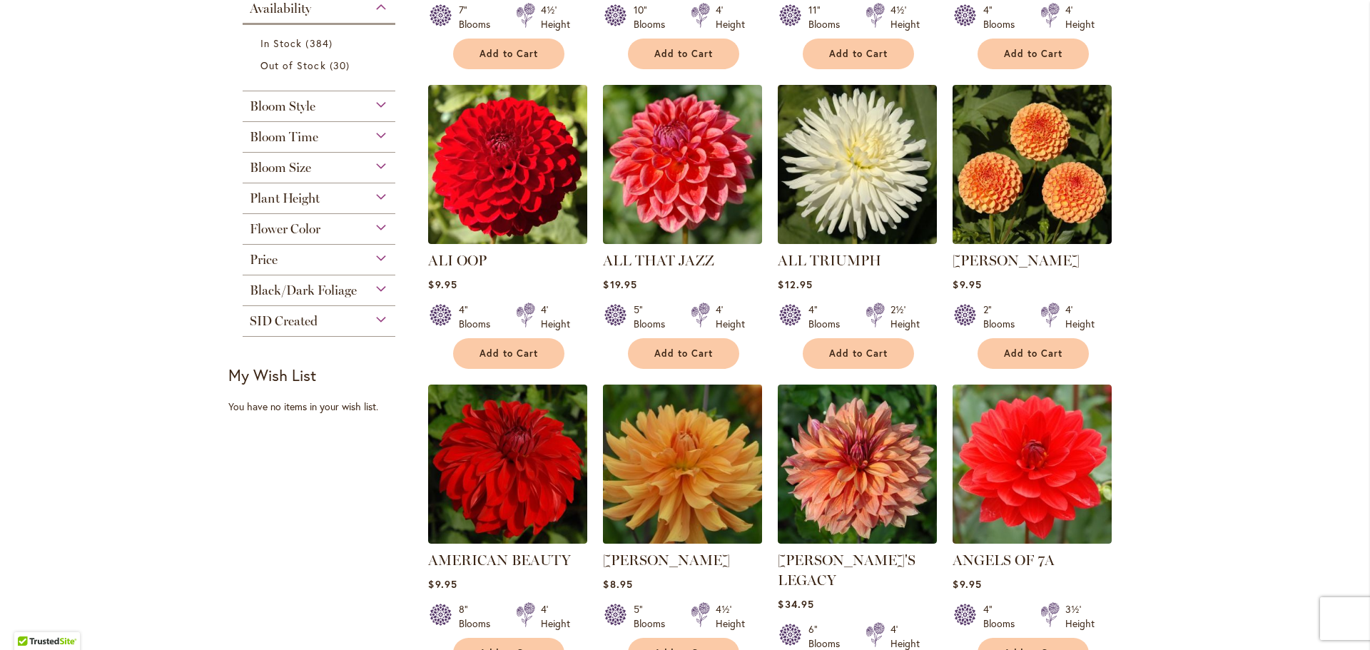
click at [688, 491] on img at bounding box center [682, 464] width 167 height 167
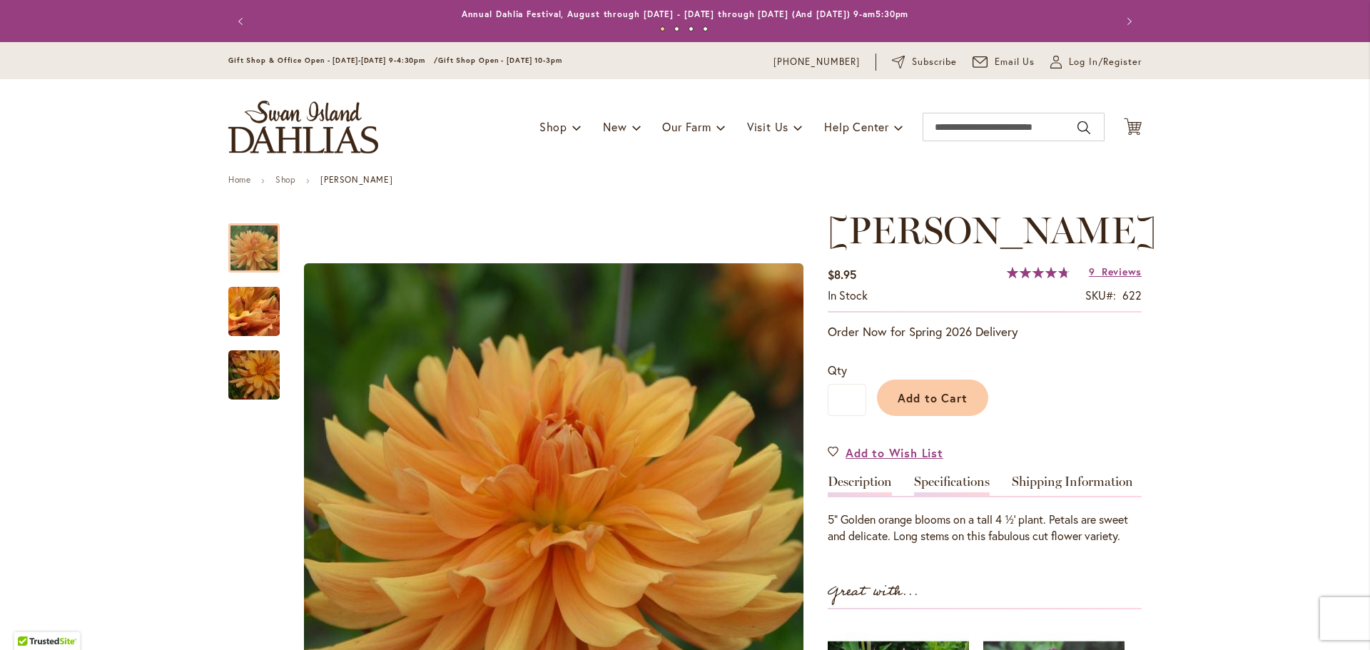
click at [966, 496] on link "Specifications" at bounding box center [952, 485] width 76 height 21
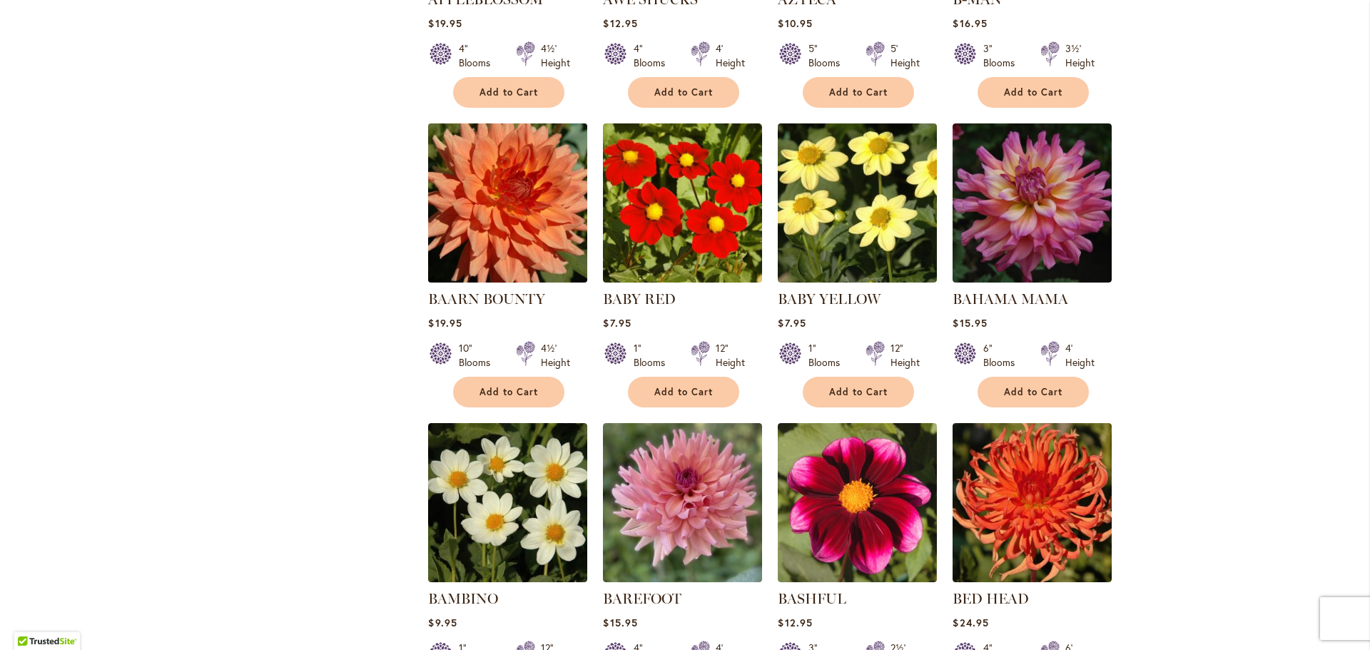
scroll to position [1586, 0]
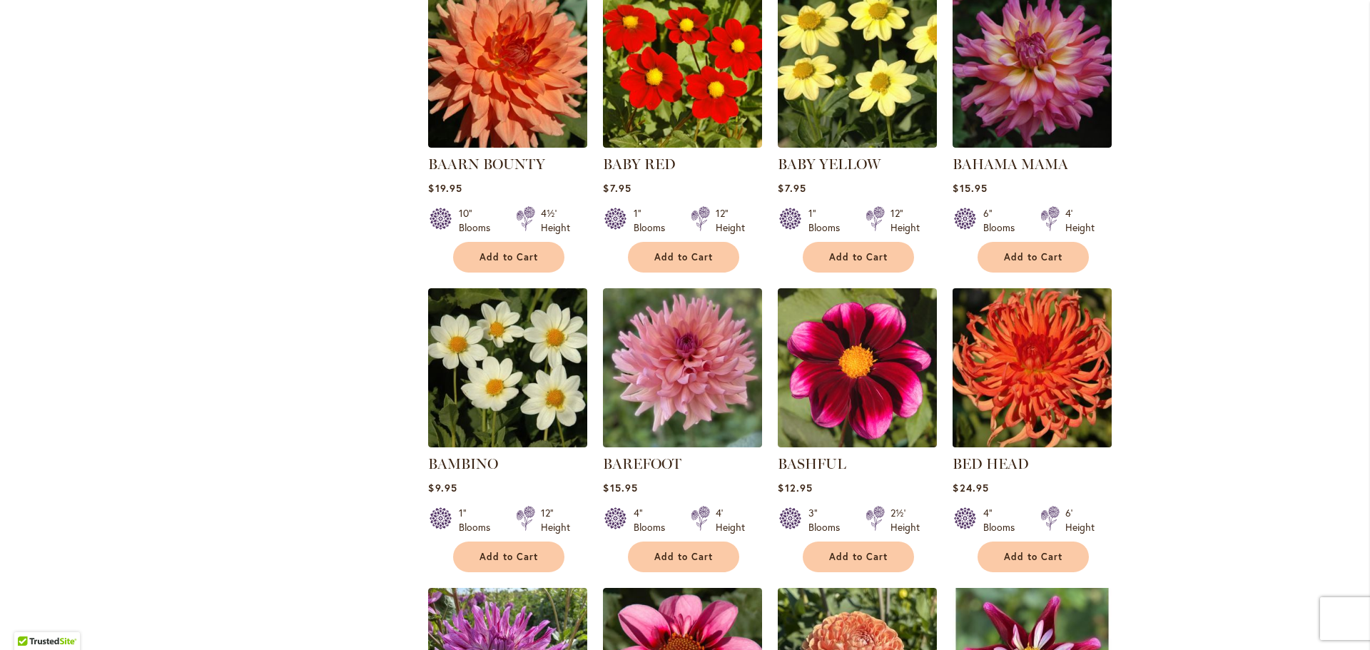
click at [1040, 399] on img at bounding box center [1032, 368] width 167 height 167
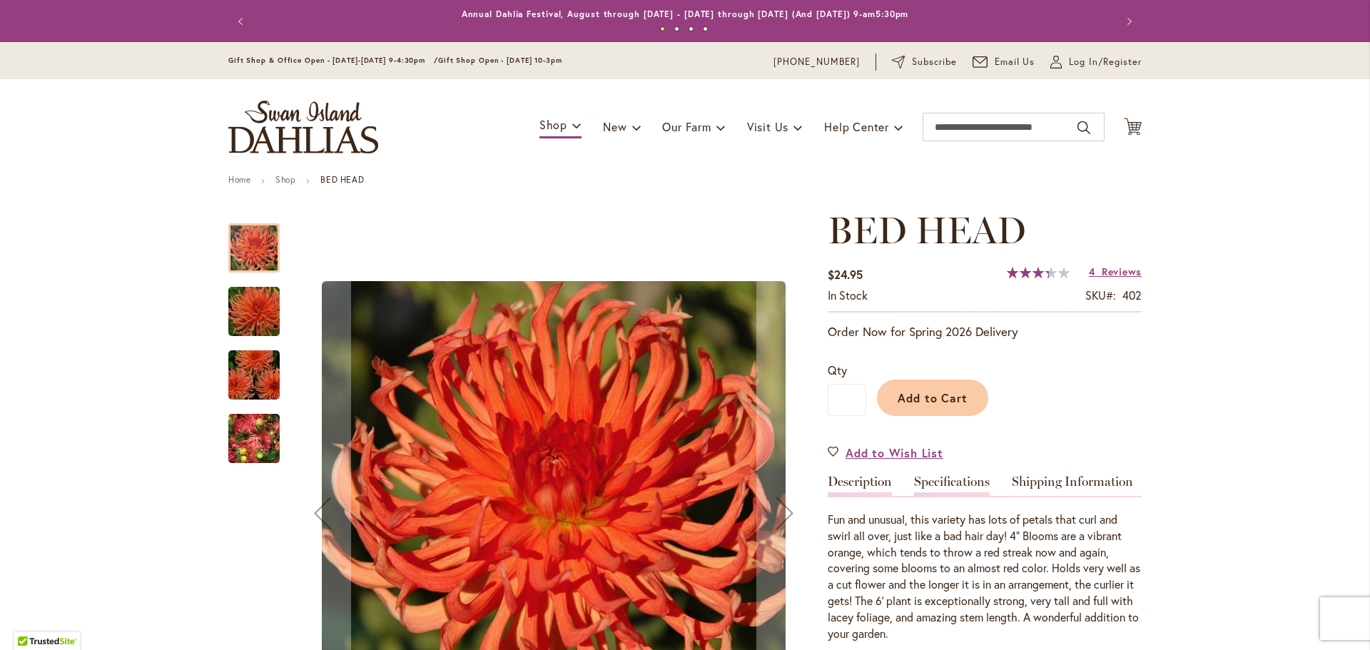
click at [967, 480] on link "Specifications" at bounding box center [952, 485] width 76 height 21
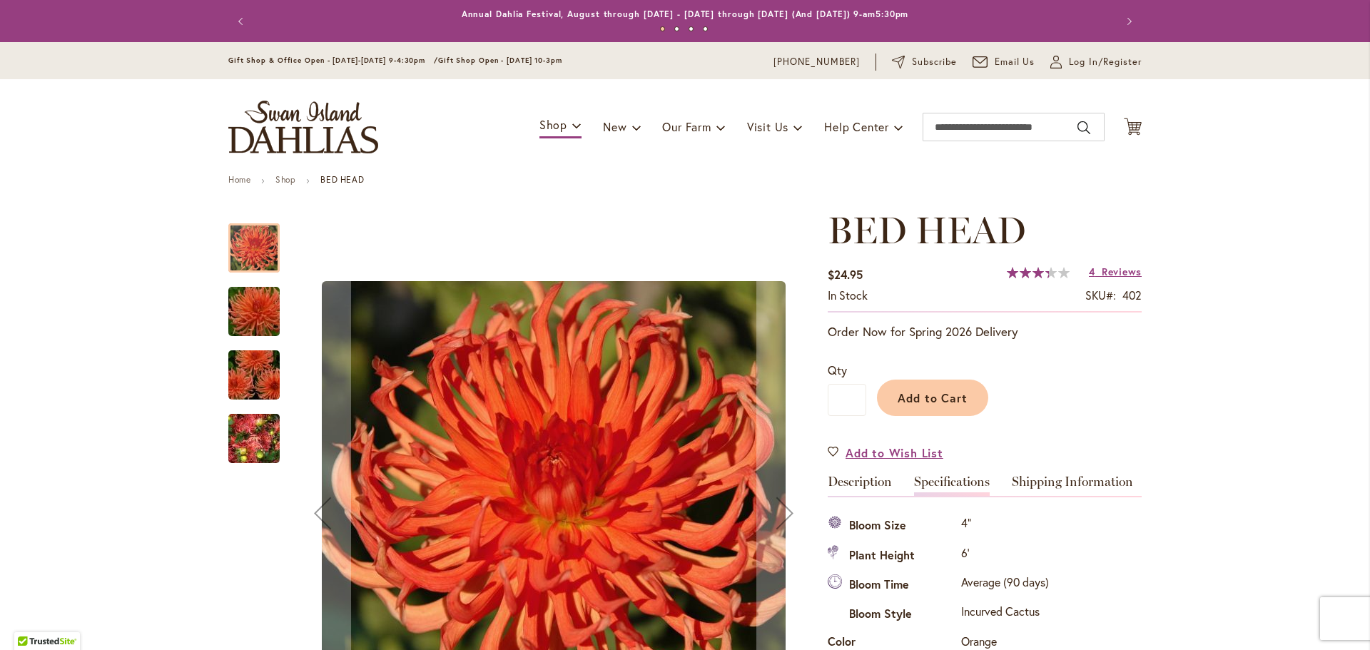
scroll to position [475, 0]
